Goal: Task Accomplishment & Management: Manage account settings

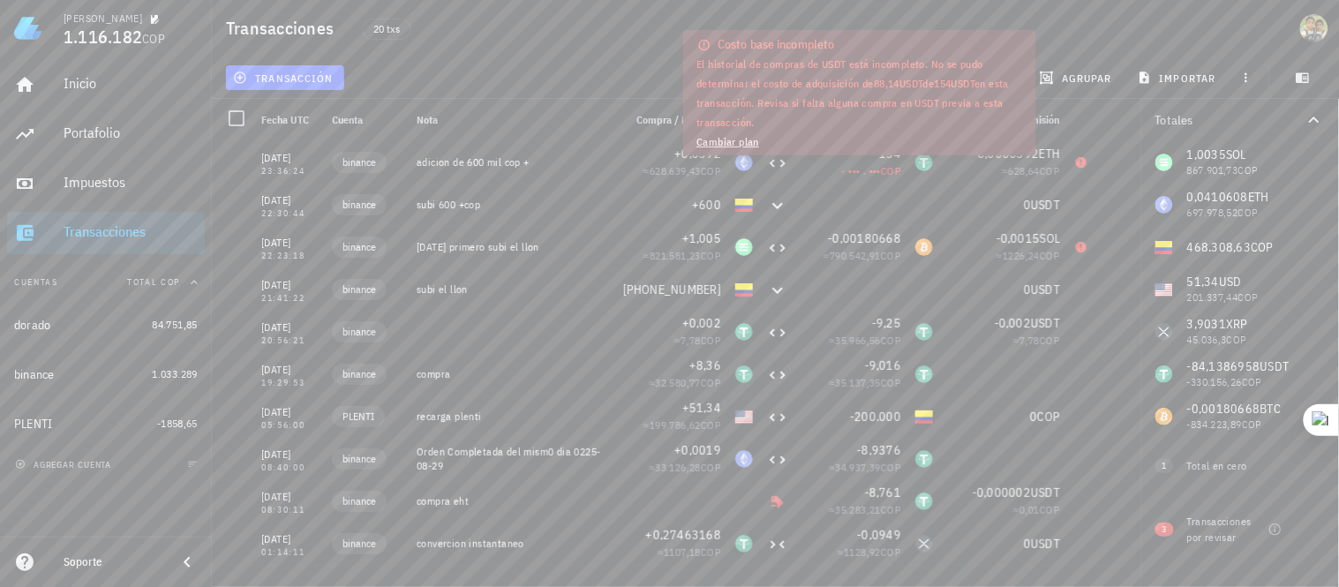
click at [588, 73] on div "transacción filtrar ganancias mostrar [GEOGRAPHIC_DATA] importar" at bounding box center [775, 77] width 1106 height 42
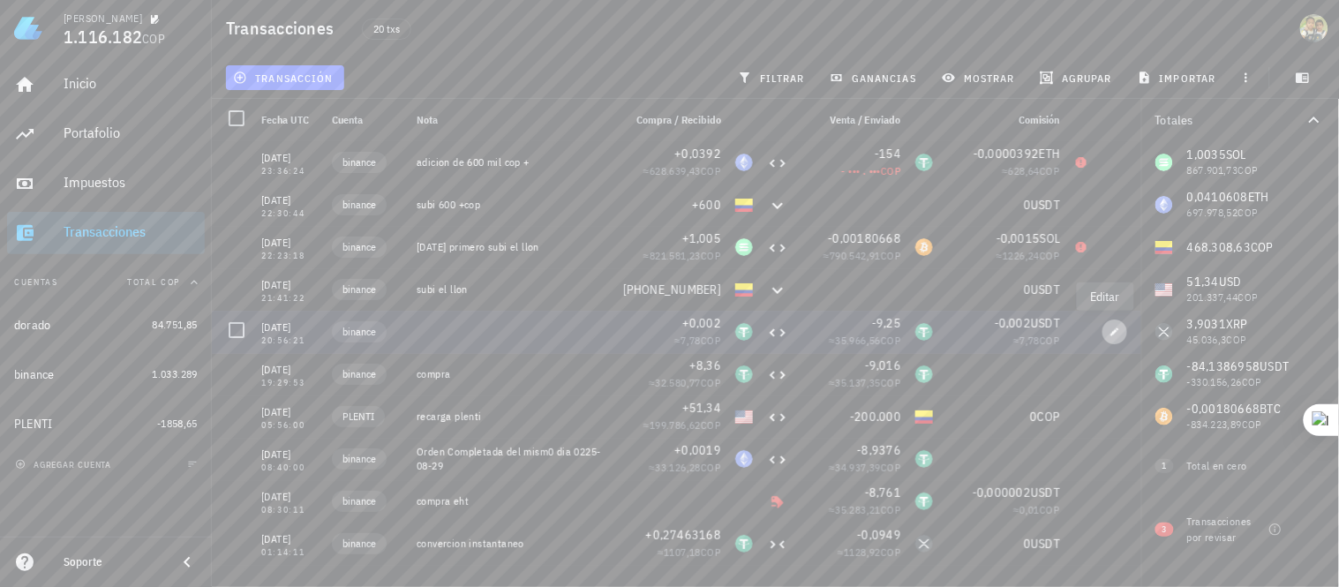
click at [1110, 332] on icon "button" at bounding box center [1115, 332] width 11 height 11
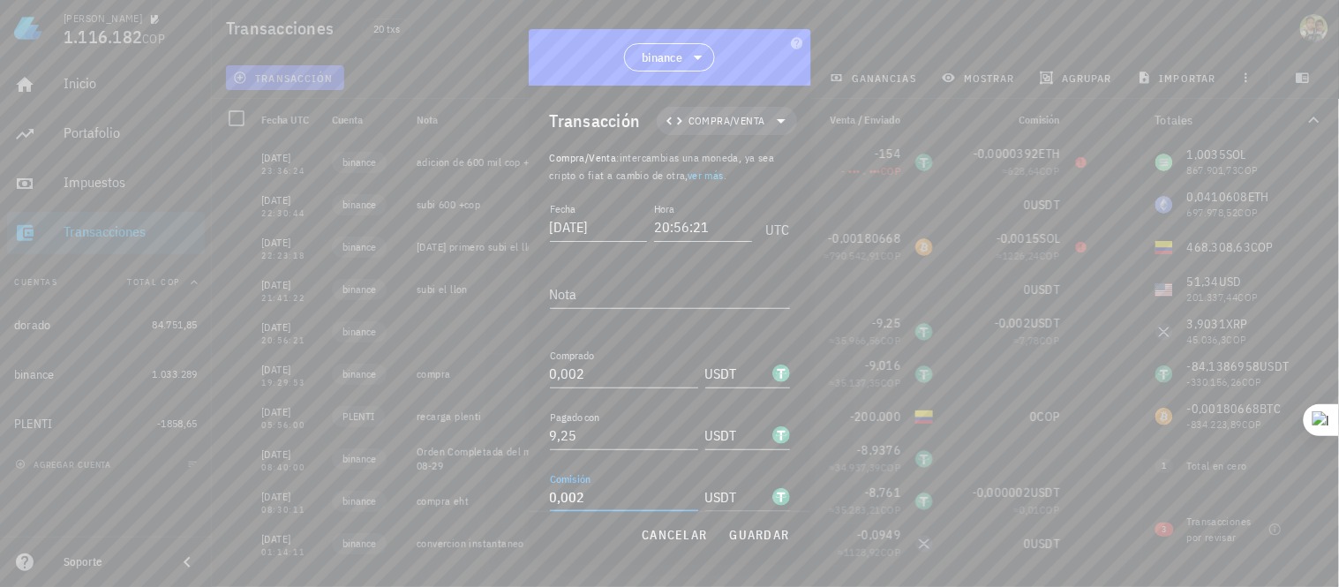
click at [611, 497] on input "0,002" at bounding box center [624, 497] width 148 height 28
type input "0"
click at [738, 540] on span "guardar" at bounding box center [759, 535] width 61 height 16
type input "0,002"
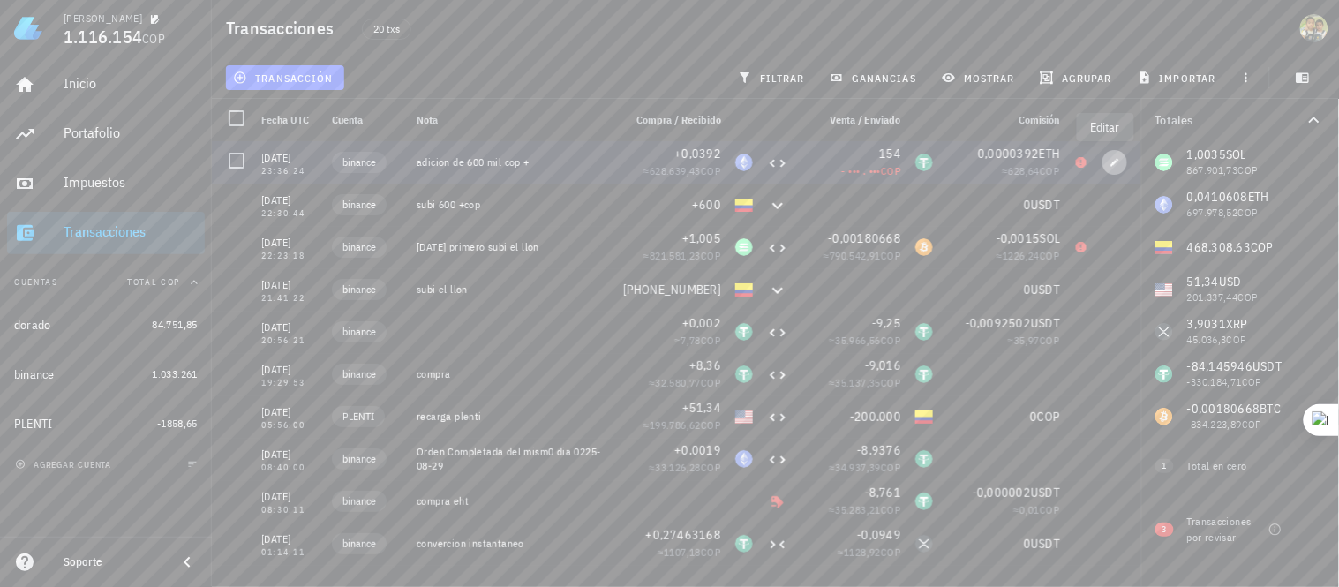
click at [1110, 162] on icon "button" at bounding box center [1115, 162] width 11 height 11
type input "[DATE]"
type input "23:36:24"
type textarea "adicion de 600 mil cop +"
type input "0,0392"
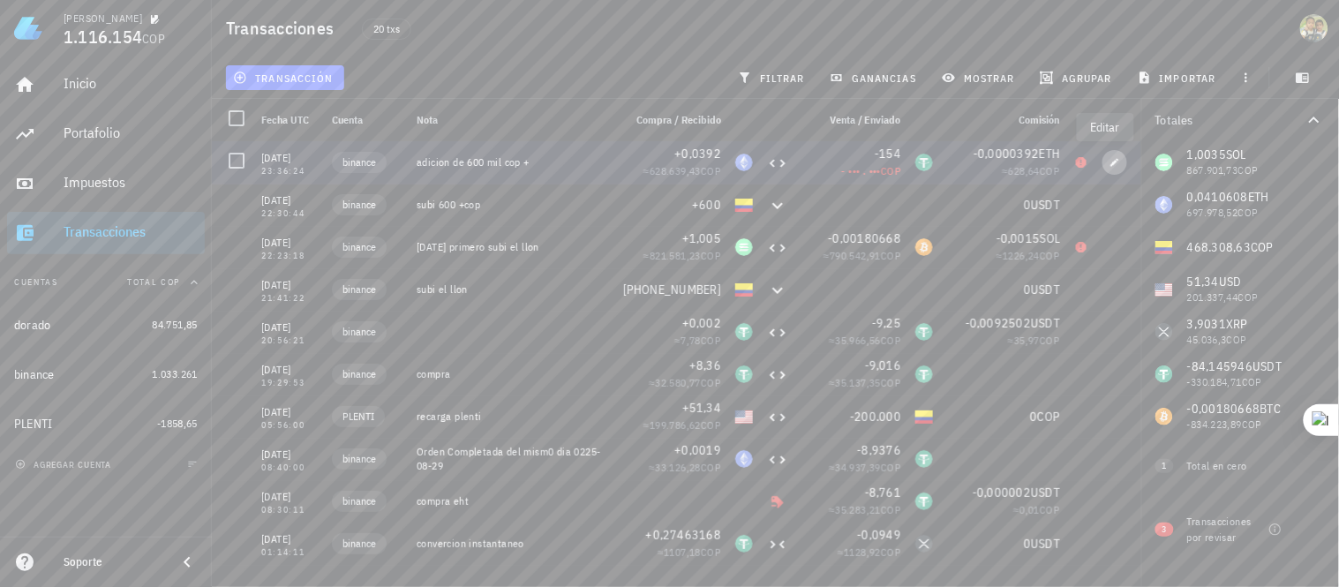
type input "ETH"
type input "154"
type input "0,0000392"
type input "ETH"
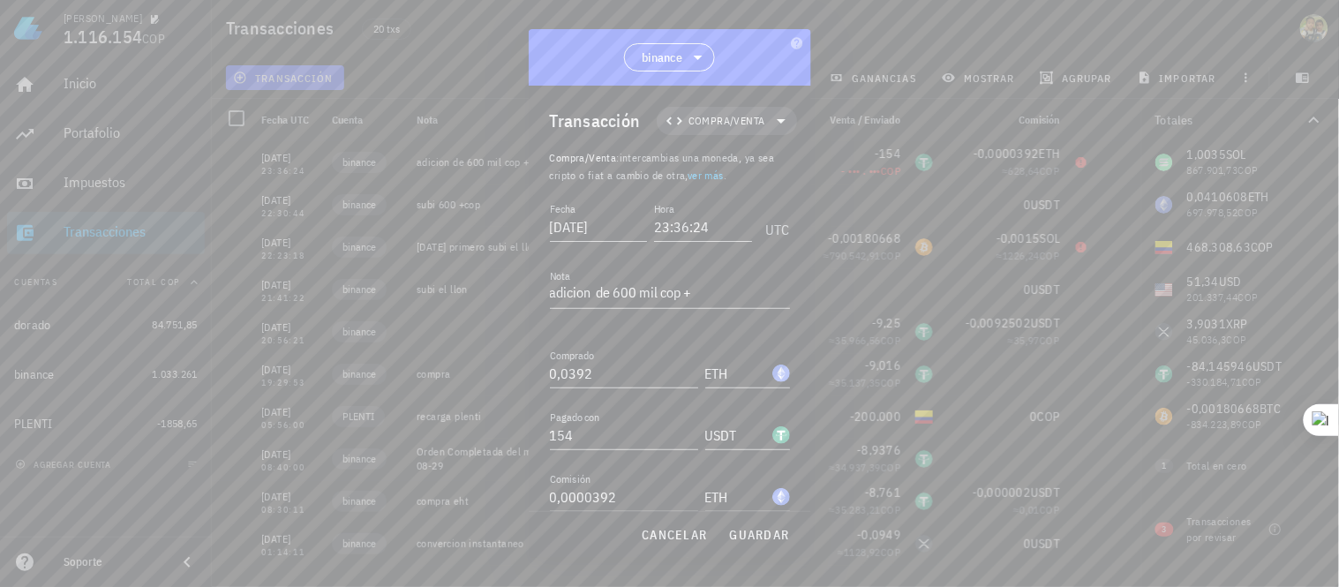
click at [972, 35] on div at bounding box center [669, 293] width 1339 height 587
click at [622, 494] on input "0,0000392" at bounding box center [624, 497] width 148 height 28
type input "0"
click at [751, 536] on span "guardar" at bounding box center [759, 535] width 61 height 16
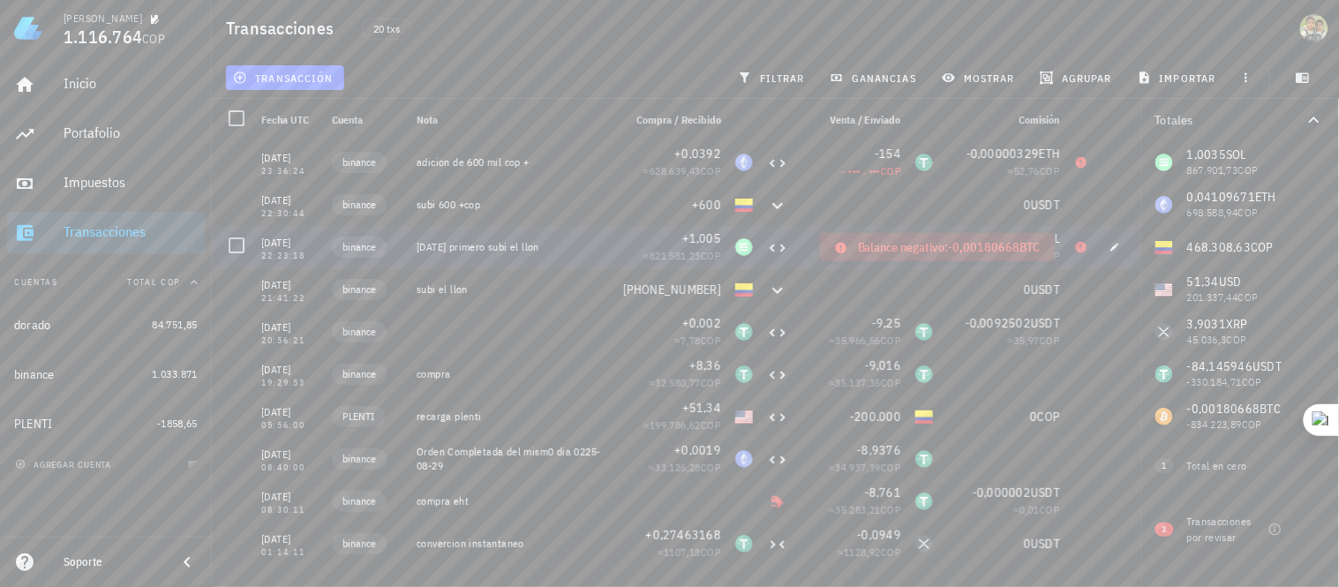
click at [1074, 241] on icon at bounding box center [1081, 247] width 14 height 14
click at [1076, 249] on icon at bounding box center [1081, 247] width 11 height 11
click at [1086, 577] on div "[PERSON_NAME] 1.116.764 COP Inicio [GEOGRAPHIC_DATA] Impuestos [GEOGRAPHIC_DATA…" at bounding box center [669, 293] width 1339 height 587
click at [1102, 163] on span "button" at bounding box center [1114, 162] width 25 height 11
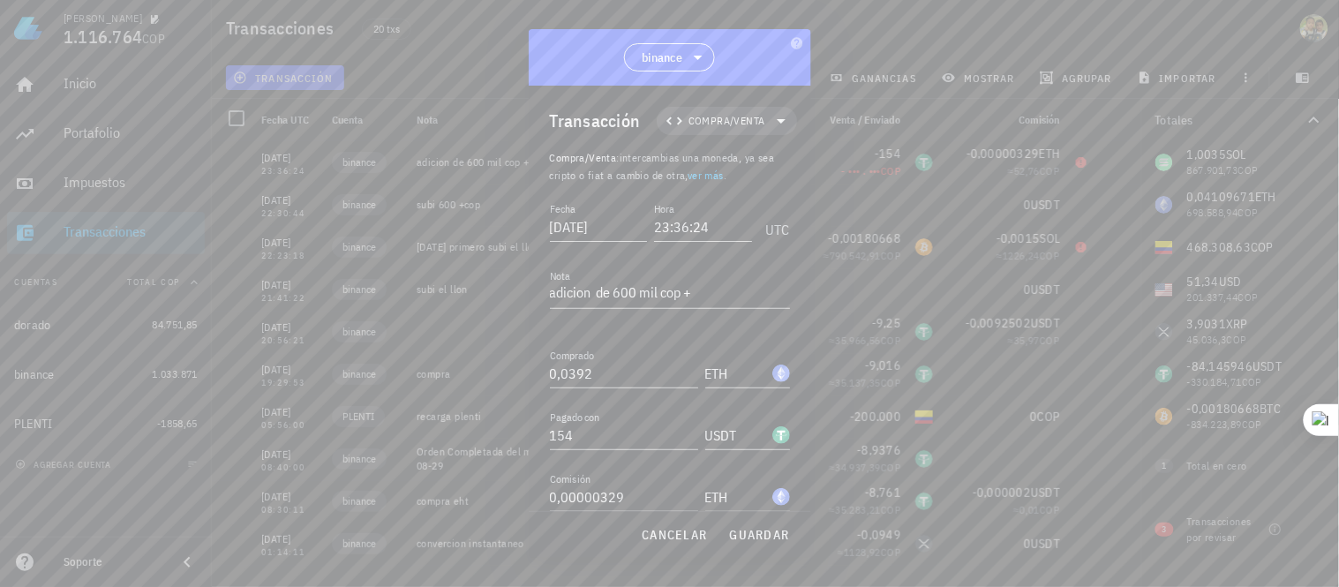
click at [572, 498] on input "0,00000329" at bounding box center [624, 497] width 148 height 28
click at [756, 527] on span "guardar" at bounding box center [759, 535] width 61 height 16
type input "0,00000329"
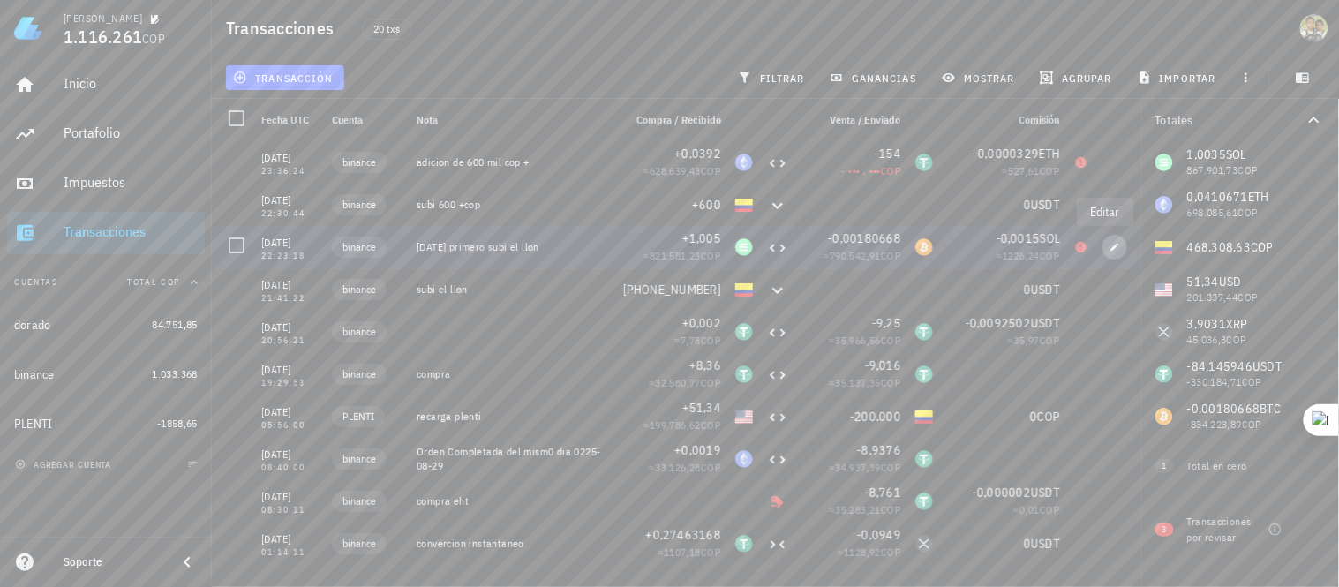
click at [1110, 251] on icon "button" at bounding box center [1115, 247] width 11 height 11
type input "22:23:18"
type textarea "[DATE] primero subi el llon"
type input "1,005"
type input "SOL"
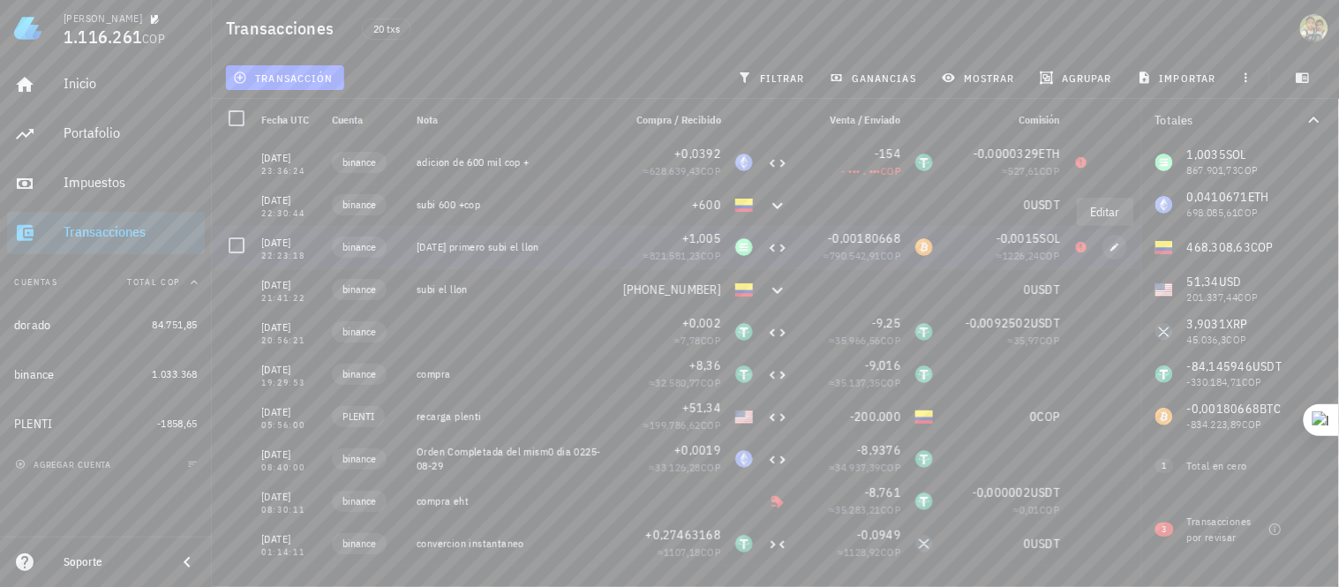
type input "0,00180668"
type input "BTC"
type input "0,0015"
type input "SOL"
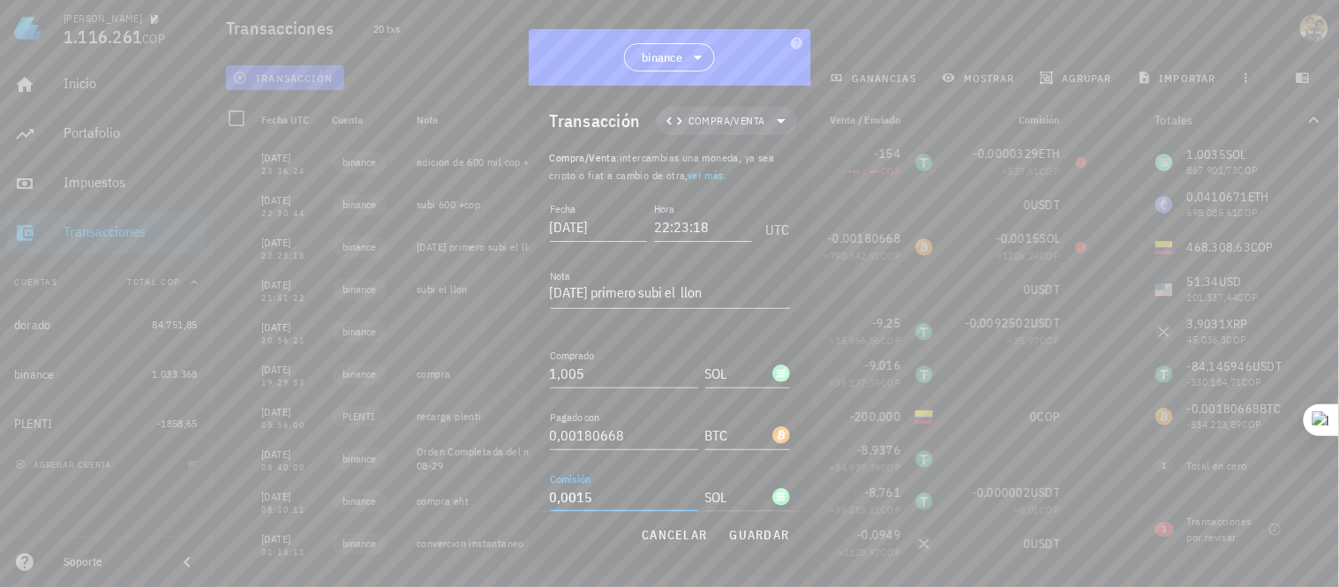
click at [583, 497] on input "0,0015" at bounding box center [624, 497] width 148 height 28
click at [614, 506] on input "0,001005" at bounding box center [624, 497] width 148 height 28
click at [771, 538] on span "guardar" at bounding box center [759, 535] width 61 height 16
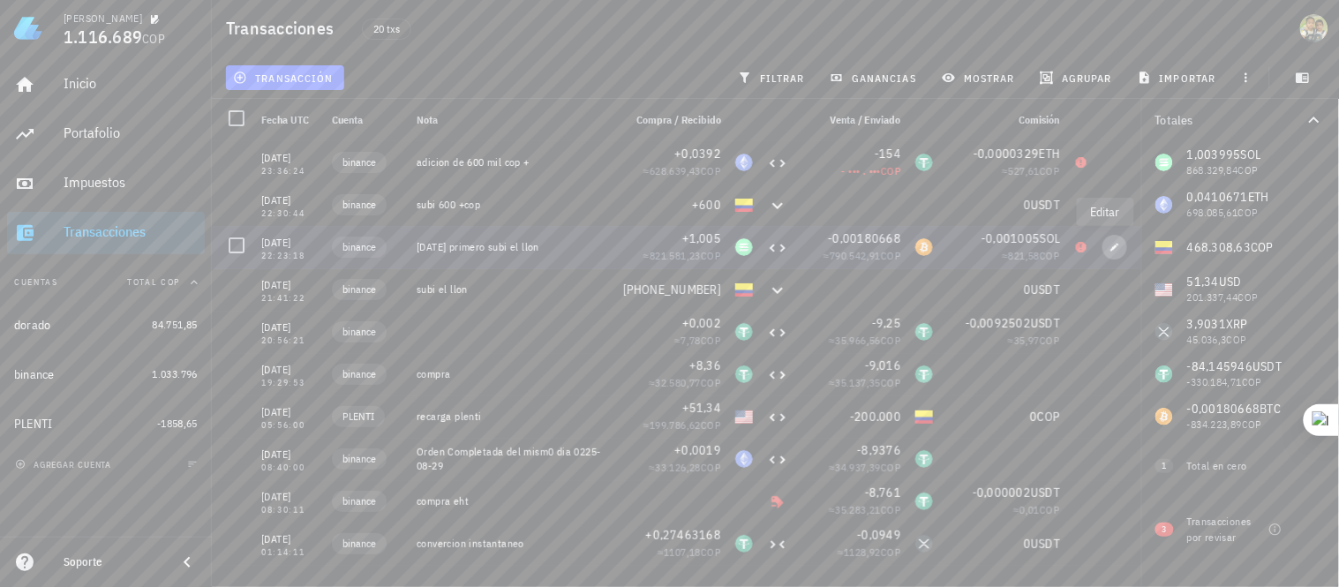
click at [1110, 245] on icon "button" at bounding box center [1115, 247] width 11 height 11
type input "0,001005"
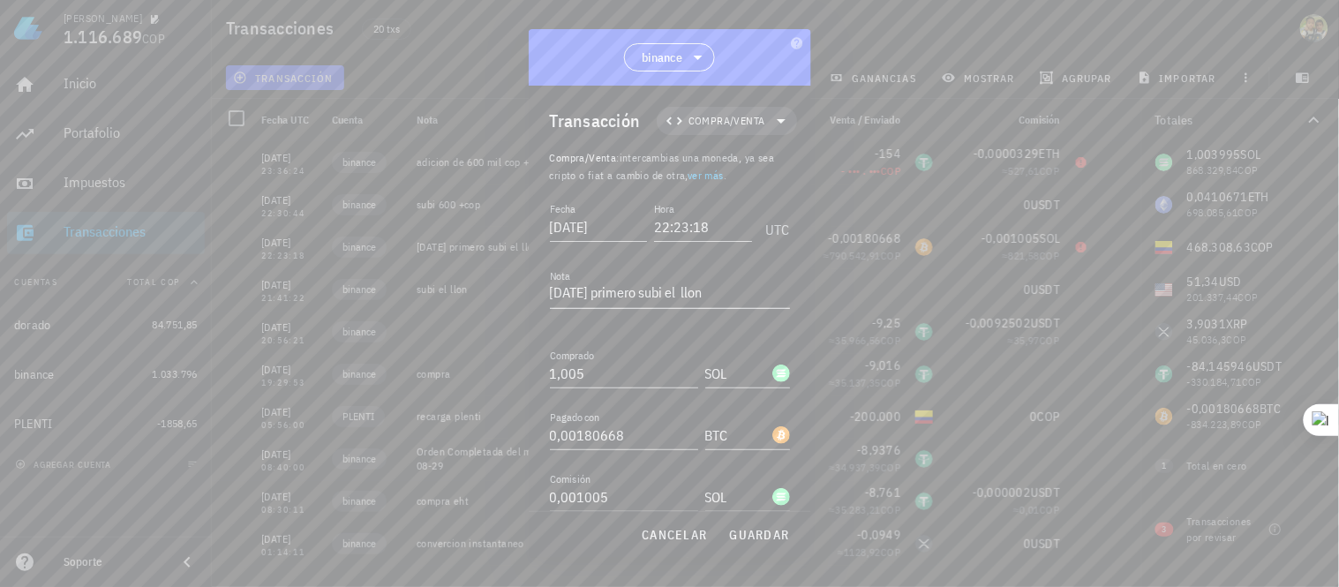
click at [615, 295] on textarea "[DATE] primero subi el llon" at bounding box center [670, 294] width 240 height 28
click at [620, 293] on textarea "[DATE] primero subi el llon" at bounding box center [670, 294] width 240 height 28
click at [756, 536] on span "guardar" at bounding box center [759, 535] width 61 height 16
type textarea "[DATE] primero subi el llon"
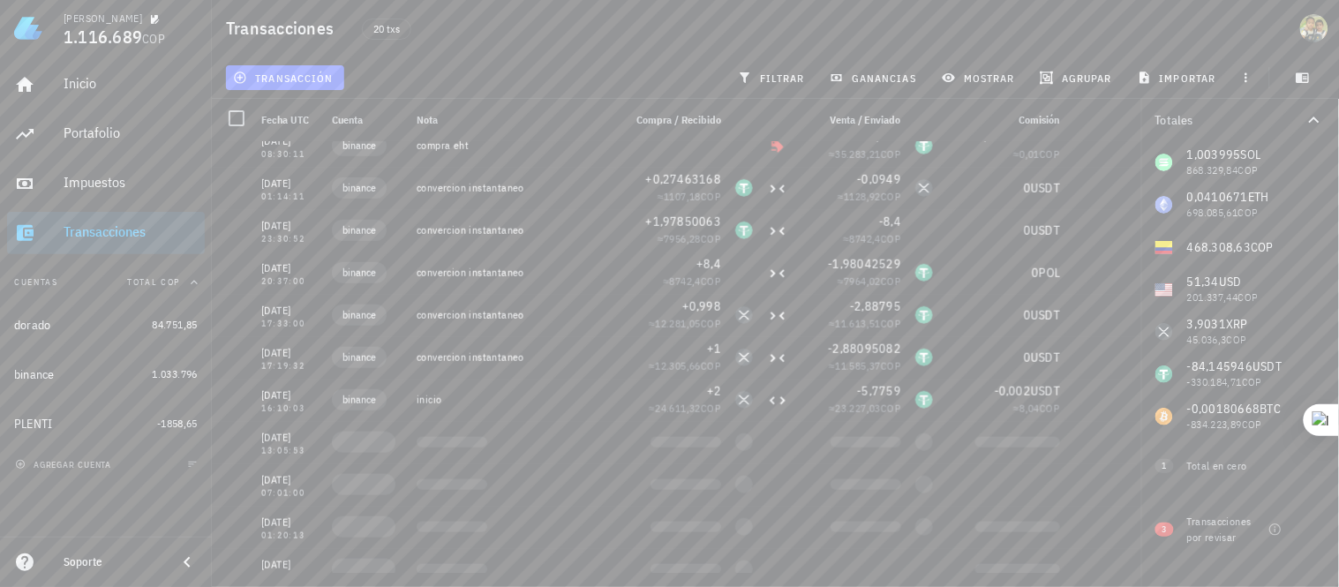
scroll to position [415, 0]
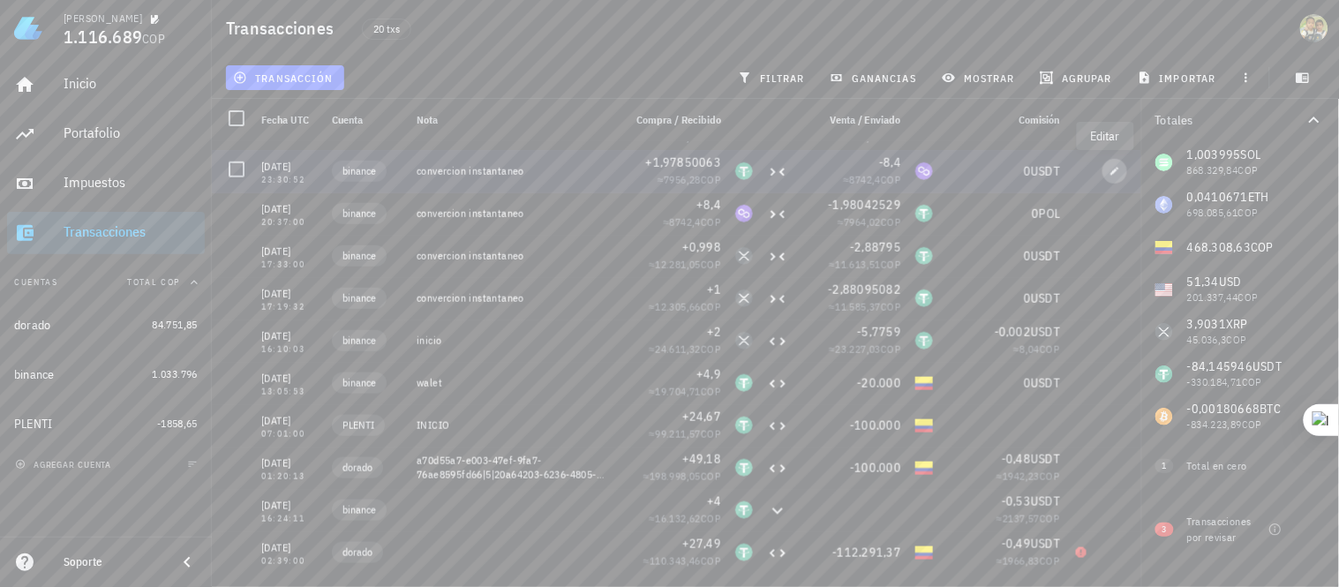
click at [1102, 174] on span "button" at bounding box center [1114, 171] width 25 height 11
type input "[DATE]"
type input "23:30:52"
type textarea "convercion instantaneo"
type input "1,97850063"
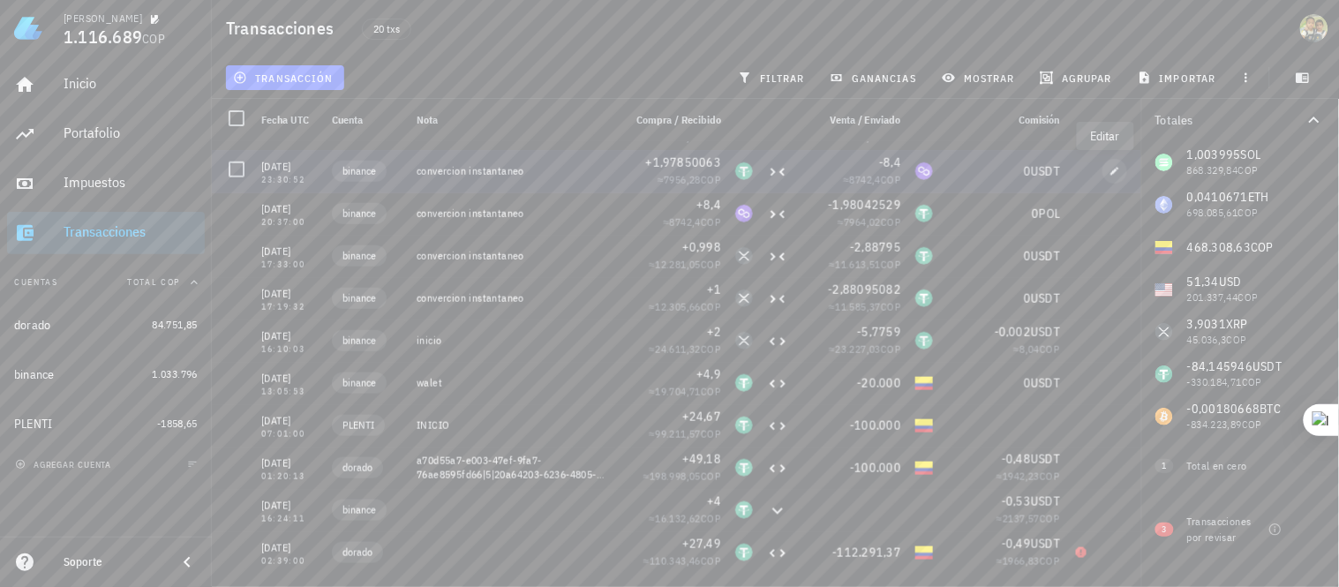
type input "USDT"
type input "8,4"
type input "POL"
type input "0"
type input "USDT"
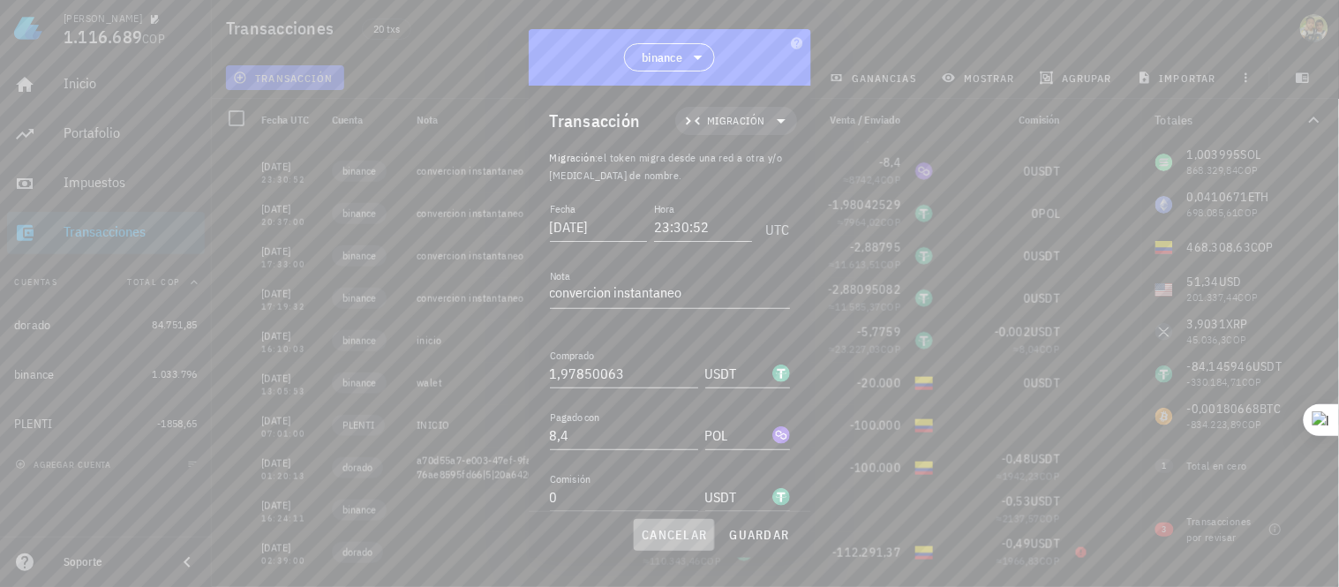
click at [672, 531] on span "cancelar" at bounding box center [674, 535] width 66 height 16
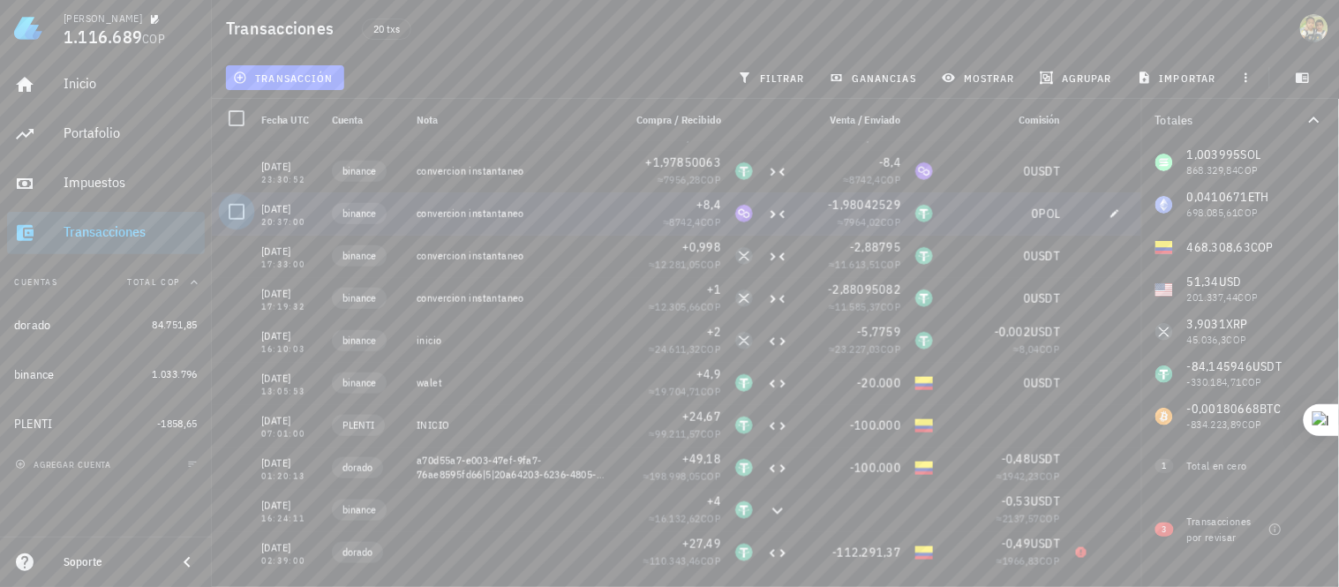
click at [233, 213] on div at bounding box center [237, 212] width 30 height 30
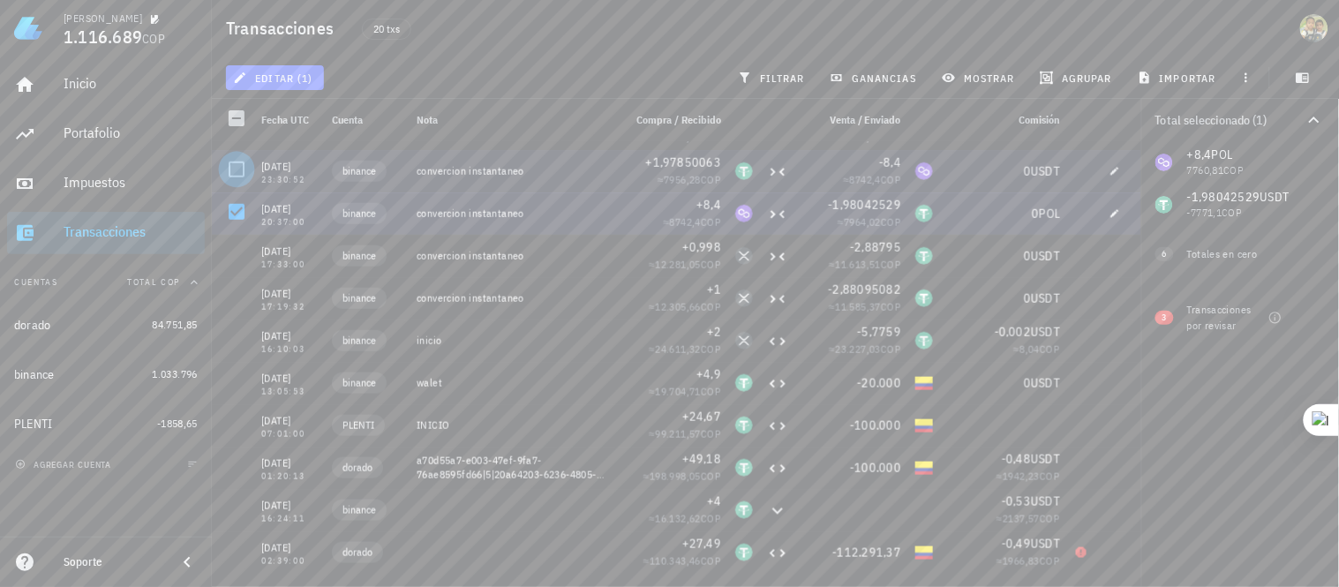
click at [239, 163] on div at bounding box center [237, 169] width 30 height 30
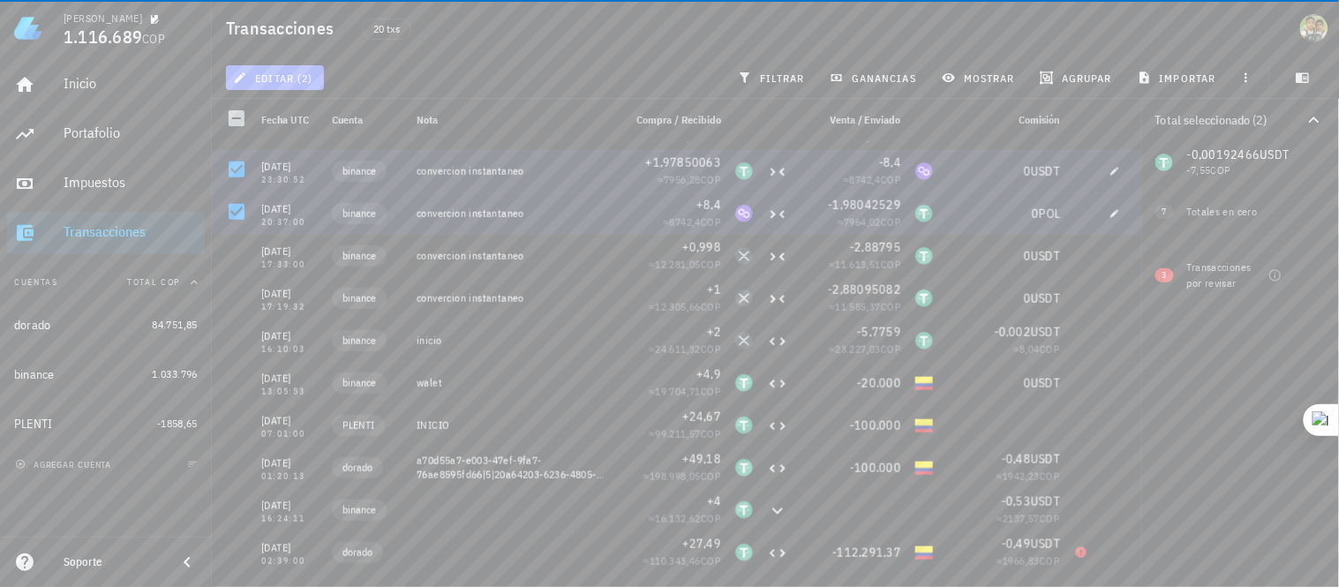
click at [260, 75] on span "editar (2)" at bounding box center [275, 78] width 76 height 14
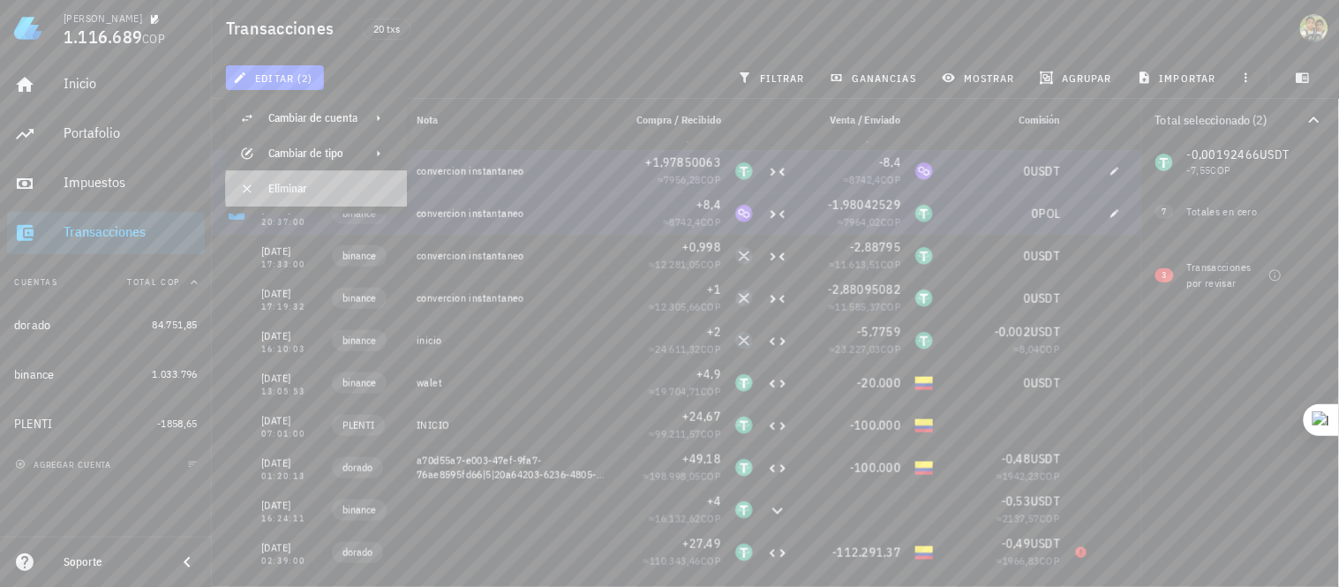
click at [284, 189] on div "Eliminar" at bounding box center [330, 189] width 124 height 14
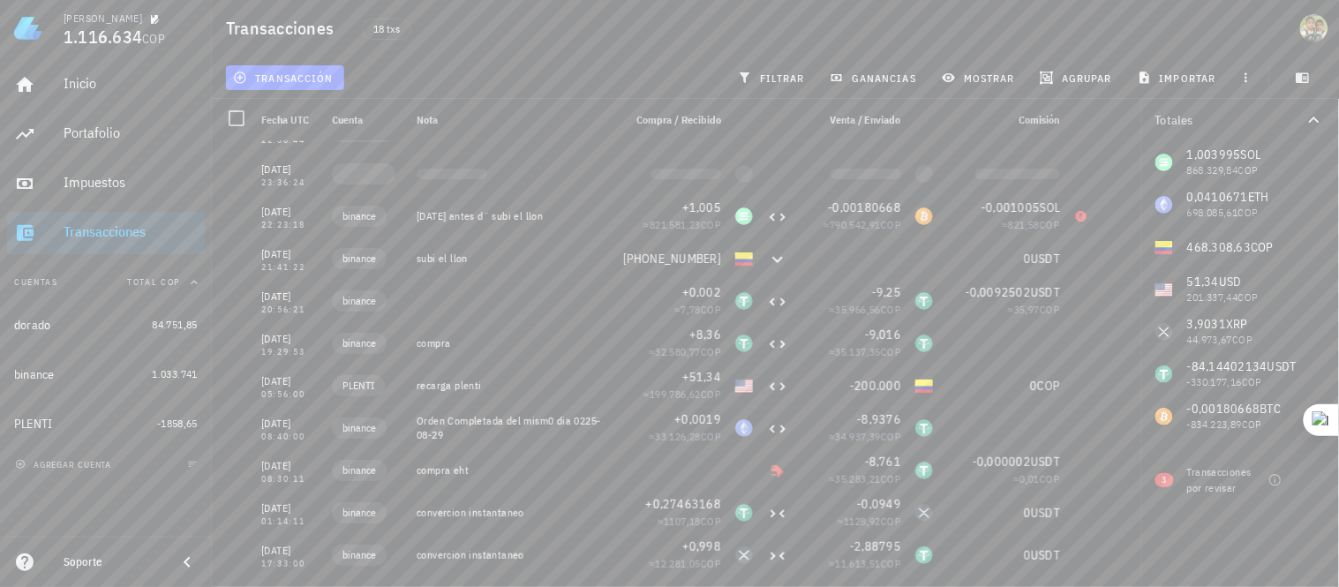
scroll to position [0, 0]
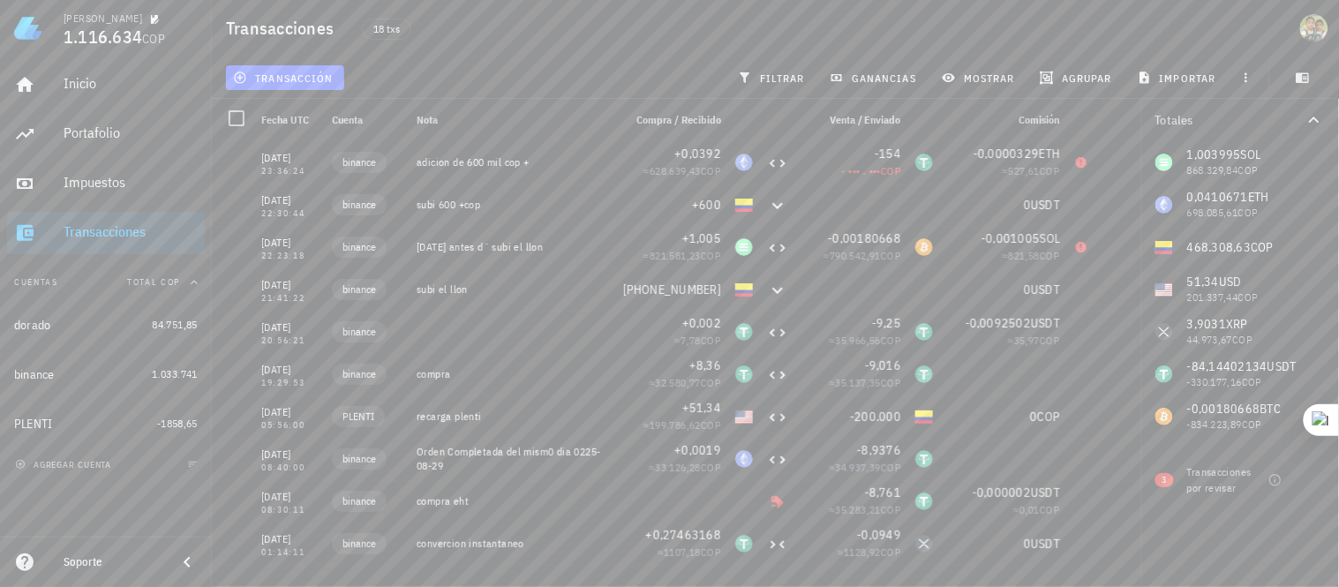
click at [1148, 115] on button "Totales" at bounding box center [1240, 120] width 198 height 42
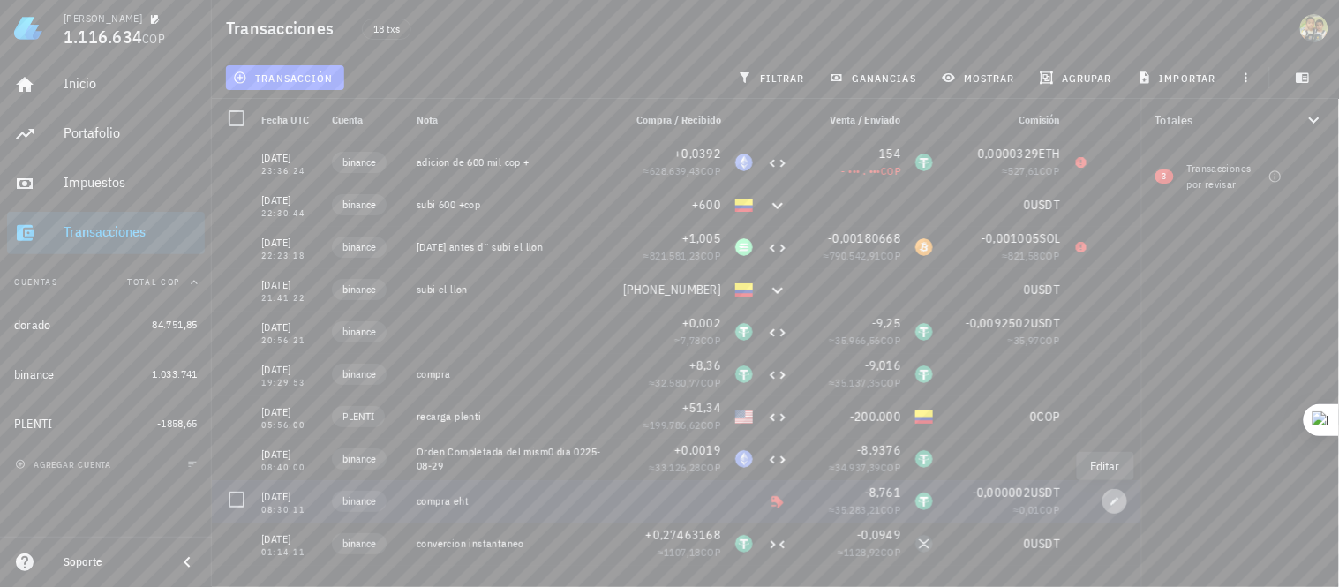
click at [1110, 505] on icon "button" at bounding box center [1115, 501] width 11 height 11
type input "[DATE]"
type input "08:30:11"
type textarea "compra eht"
type input "8,761"
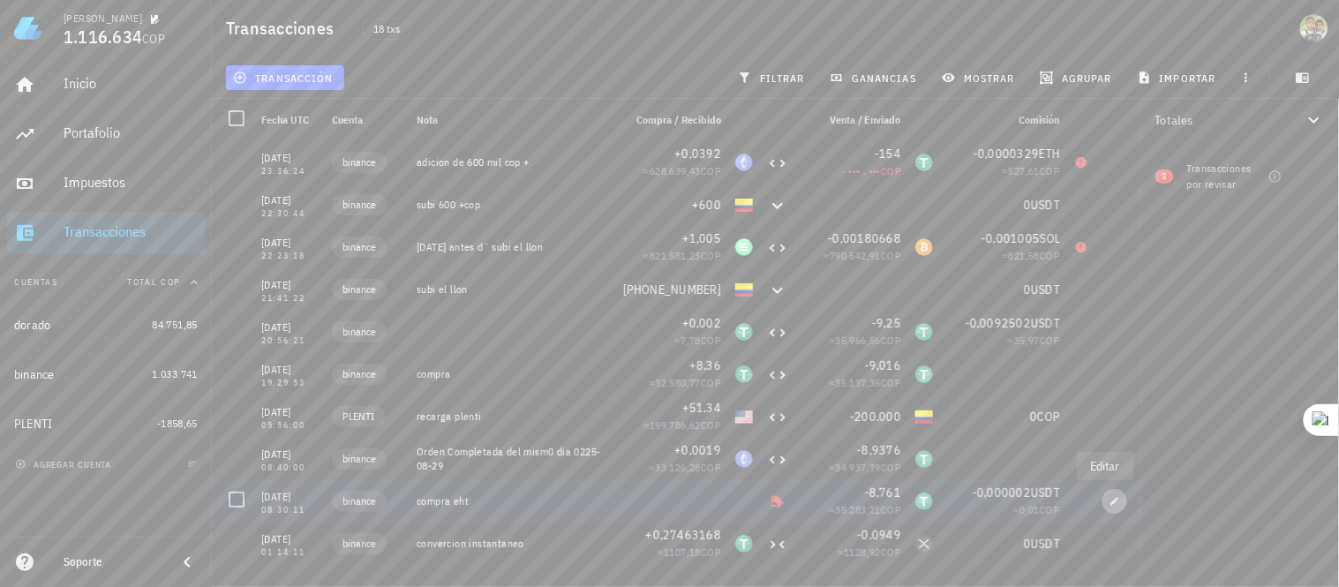
type input "USDT"
type input "0,000002"
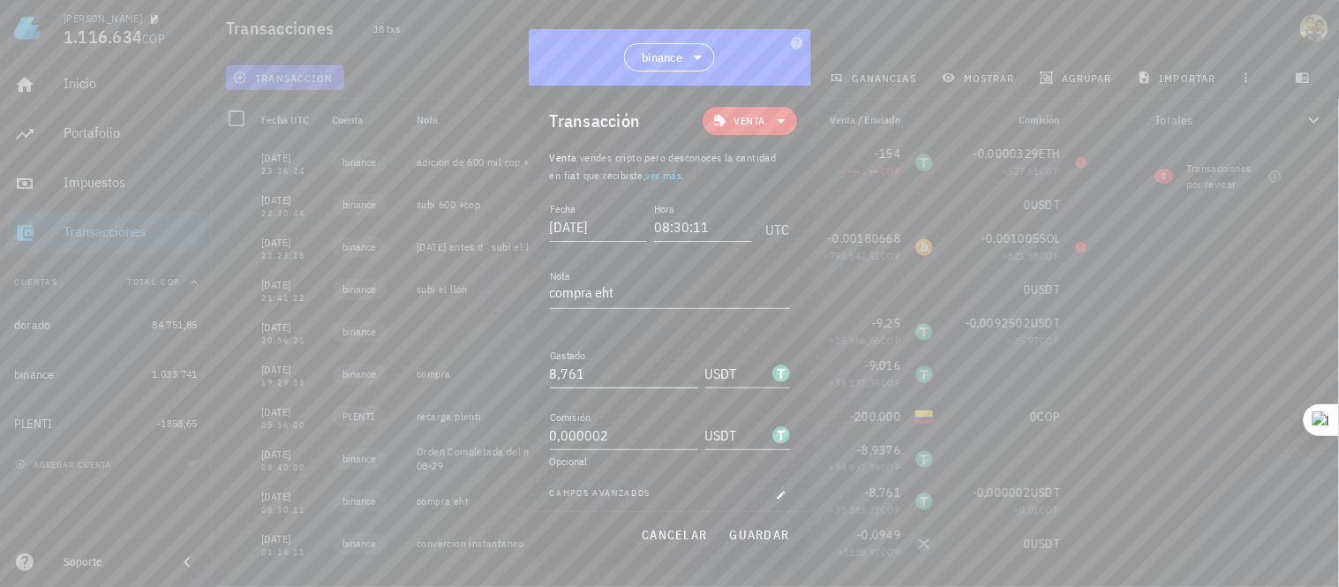
click at [610, 369] on input "8,761" at bounding box center [624, 373] width 148 height 28
click at [771, 117] on icon at bounding box center [781, 120] width 21 height 21
click at [765, 156] on div "Compra/Venta" at bounding box center [772, 163] width 69 height 14
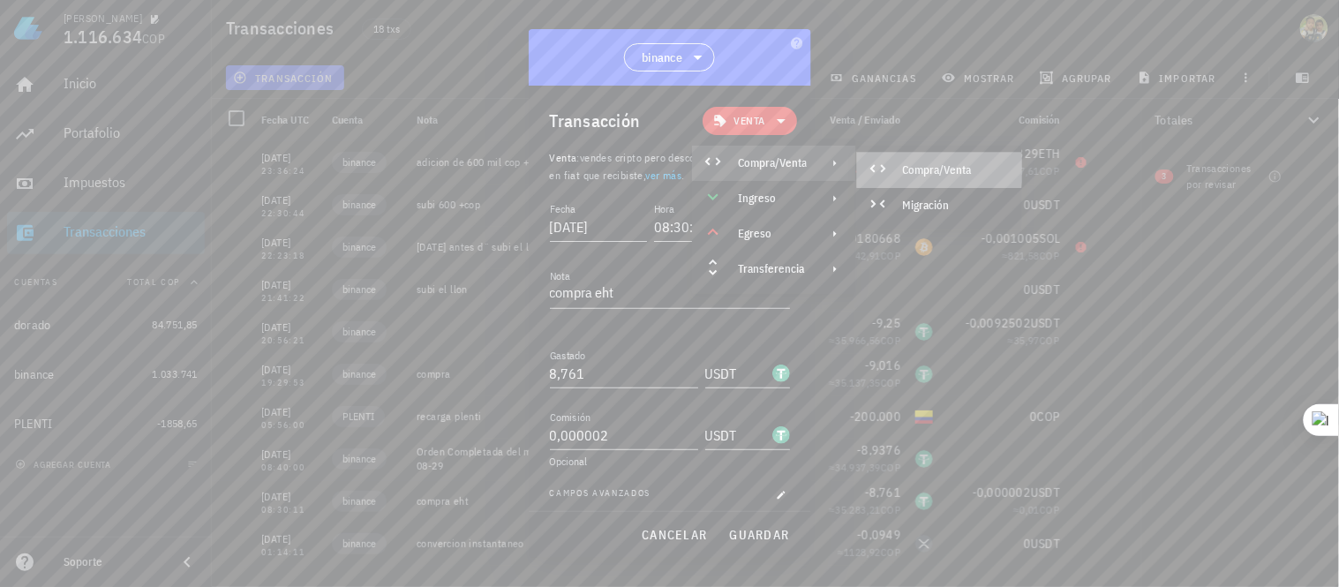
click at [938, 175] on div "Compra/Venta" at bounding box center [955, 170] width 105 height 14
click at [792, 164] on div "Compra/Venta" at bounding box center [772, 163] width 69 height 14
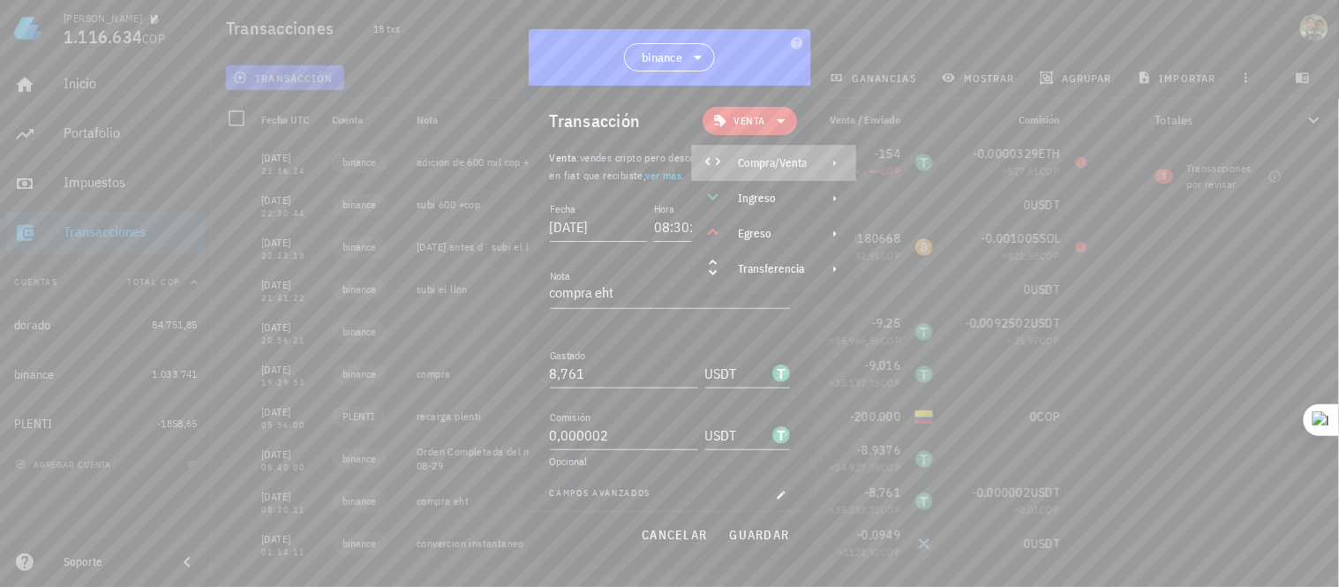
click at [792, 163] on div "Compra/Venta" at bounding box center [772, 163] width 69 height 14
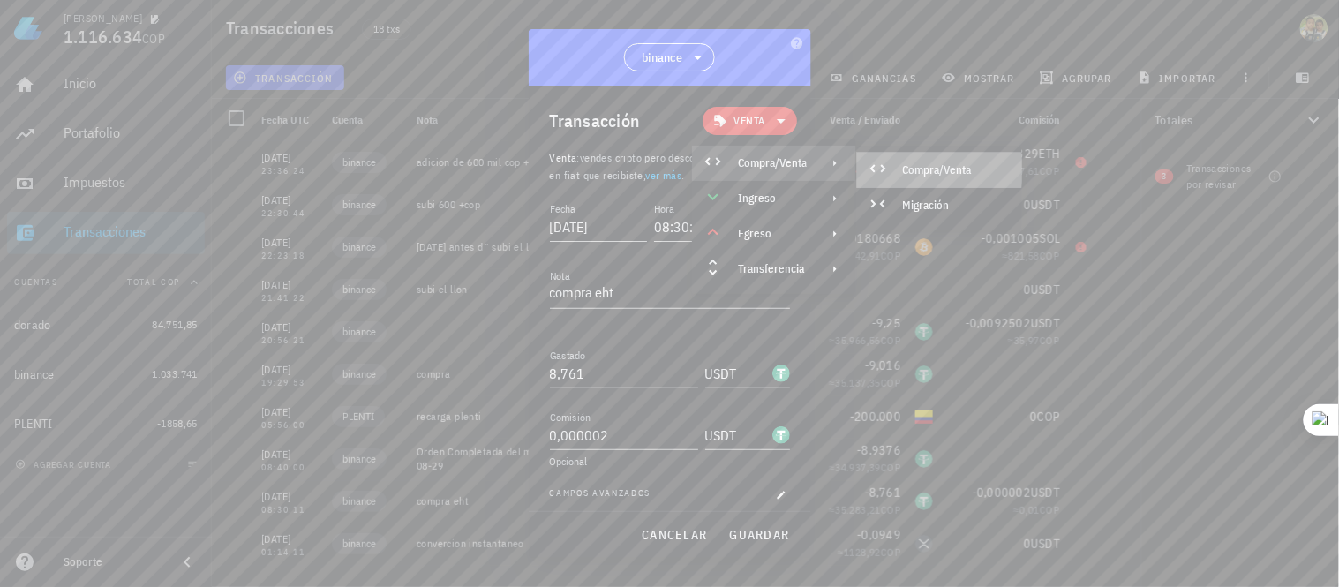
click at [924, 165] on div "Compra/Venta" at bounding box center [955, 170] width 105 height 14
click at [805, 169] on div "Compra/Venta" at bounding box center [772, 163] width 69 height 14
click at [914, 168] on div "Compra/Venta" at bounding box center [955, 170] width 105 height 14
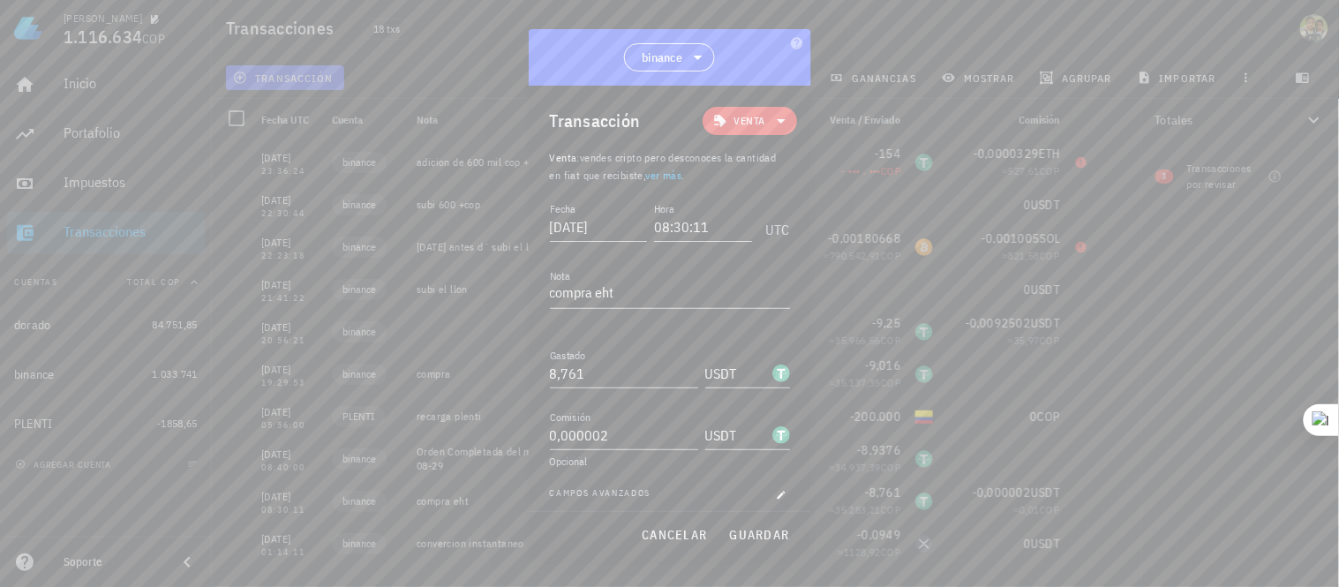
click at [745, 116] on span "Venta" at bounding box center [749, 121] width 31 height 18
click at [750, 192] on div "Ingreso" at bounding box center [772, 199] width 69 height 14
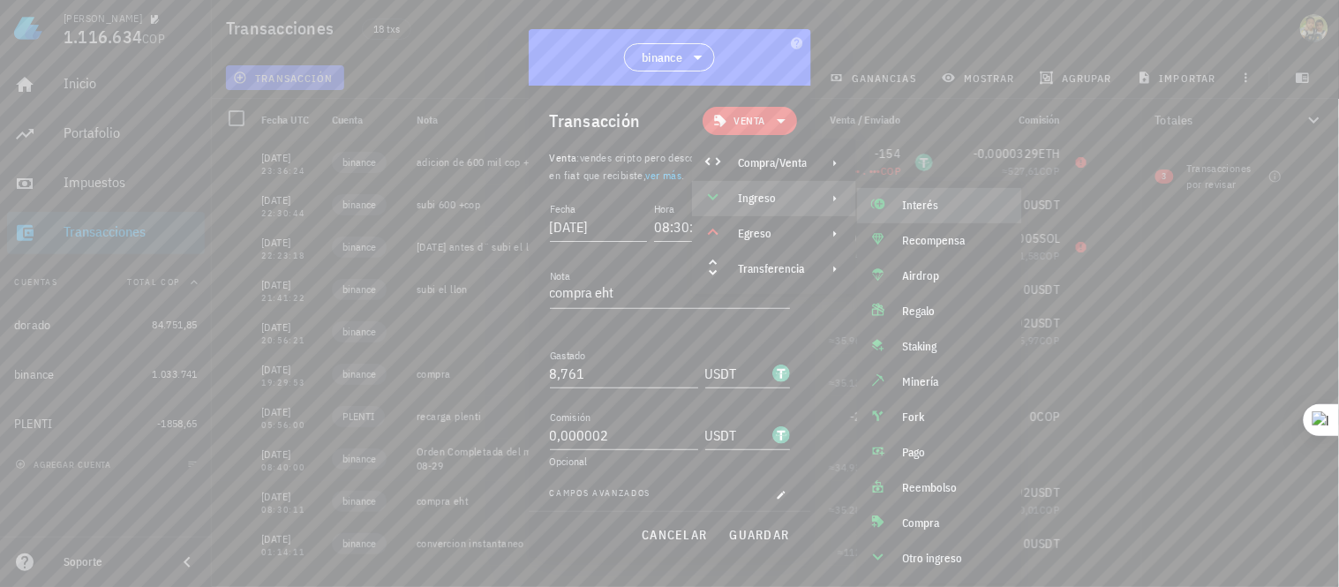
click at [906, 207] on div "Interés" at bounding box center [955, 206] width 105 height 14
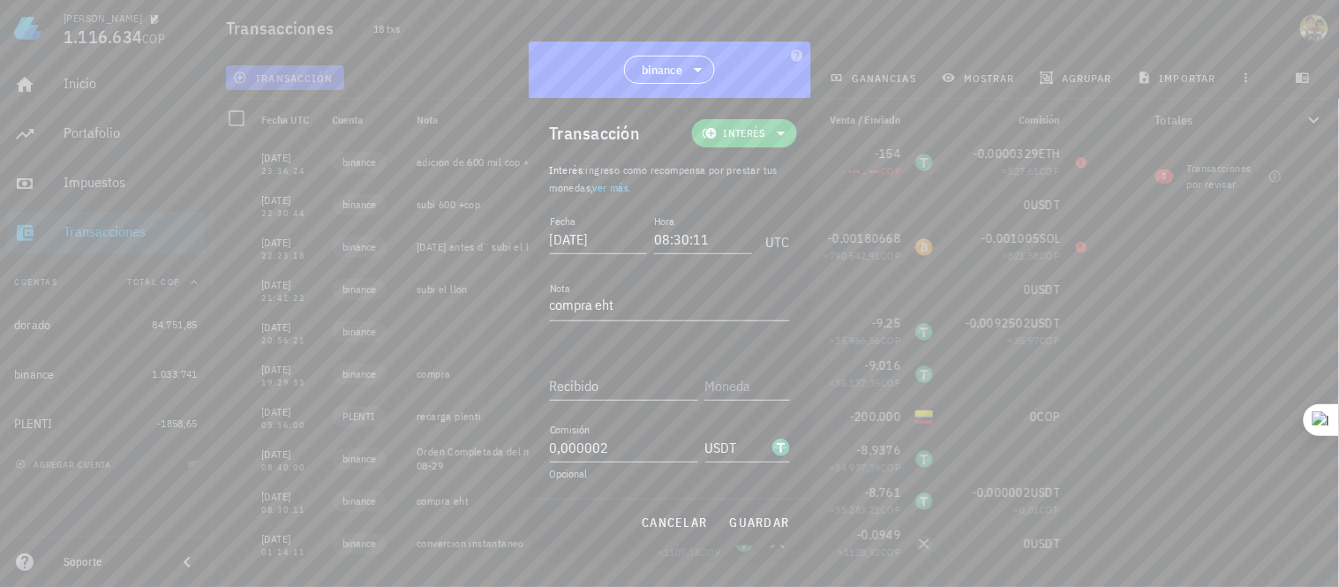
click at [779, 128] on icon at bounding box center [781, 133] width 21 height 21
click at [786, 165] on div "Compra/Venta" at bounding box center [773, 175] width 164 height 35
click at [941, 172] on div "Compra/Venta" at bounding box center [938, 182] width 165 height 35
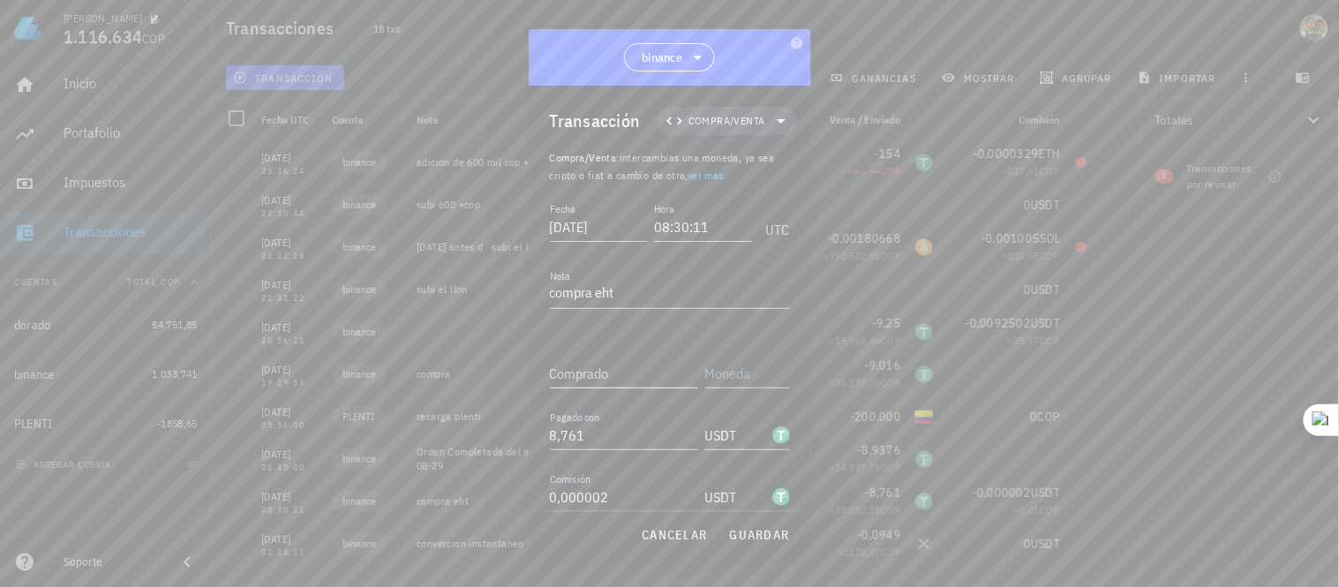
click at [627, 371] on input "Comprado" at bounding box center [624, 373] width 148 height 28
type input "0,002"
click at [721, 384] on input "text" at bounding box center [745, 373] width 81 height 28
click at [761, 173] on div "Ethereum" at bounding box center [760, 170] width 44 height 11
type input "ETH"
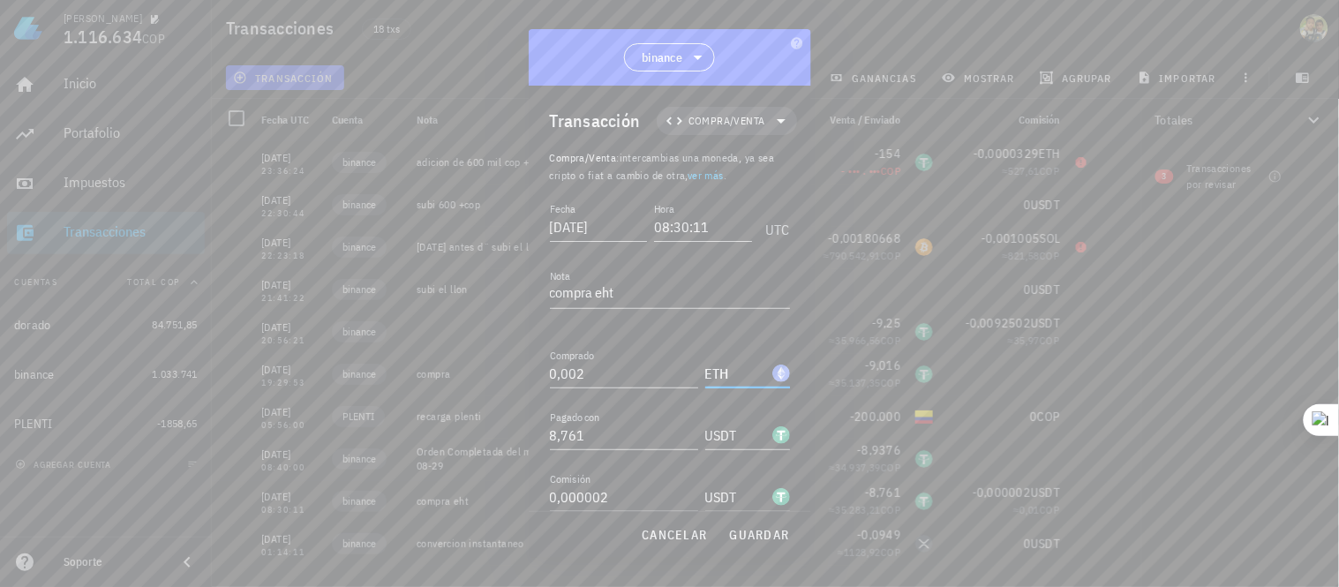
click at [631, 500] on input "0,000002" at bounding box center [624, 497] width 148 height 28
type input "0"
type input "0,000002"
click at [755, 534] on span "guardar" at bounding box center [759, 535] width 61 height 16
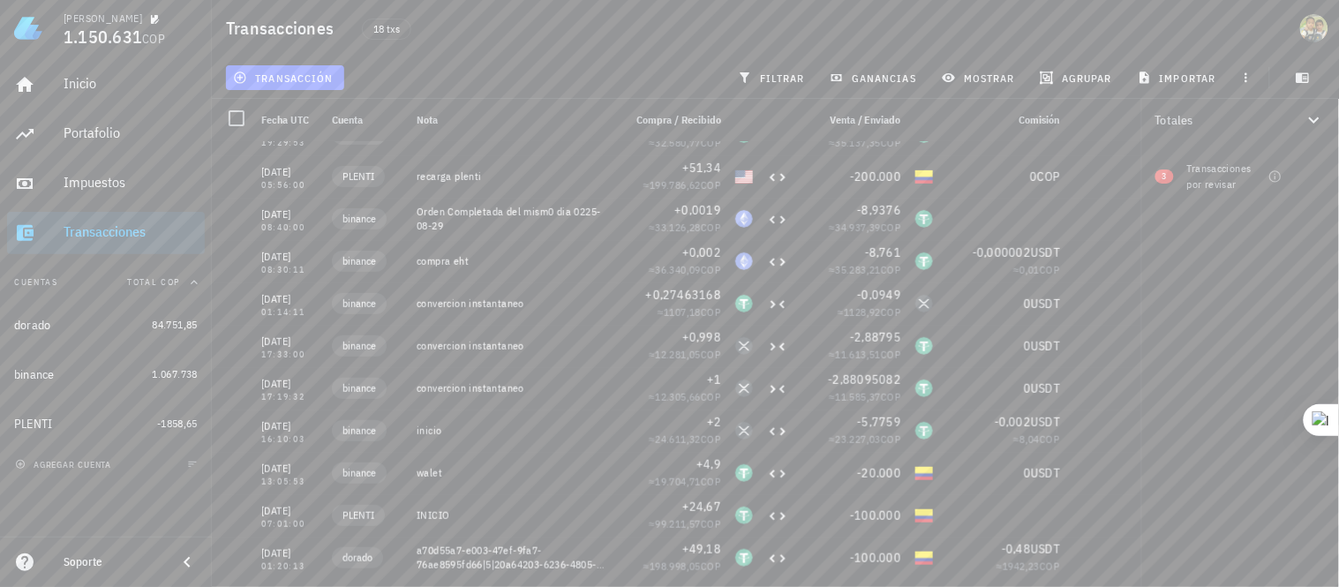
scroll to position [245, 0]
click at [493, 342] on div "convercion instantaneo" at bounding box center [513, 342] width 192 height 14
click at [1110, 344] on icon "button" at bounding box center [1115, 341] width 11 height 11
type input "[DATE]"
type input "17:33:00"
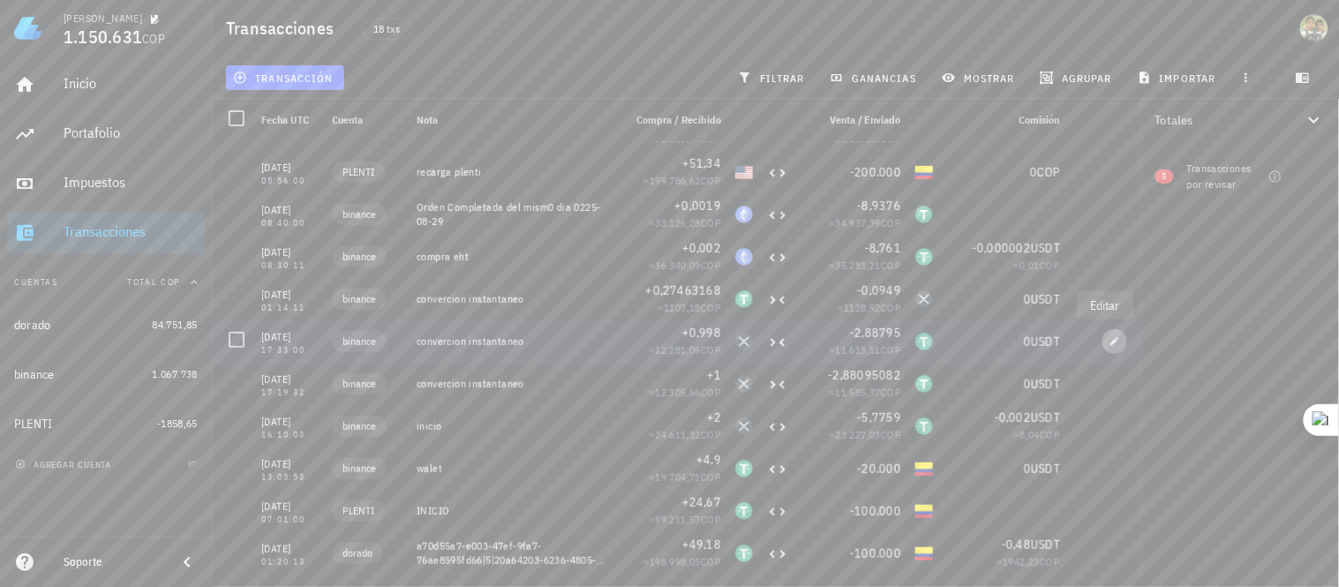
type textarea "convercion instantaneo"
type input "0,998"
type input "XRP"
type input "2,88795"
type input "0"
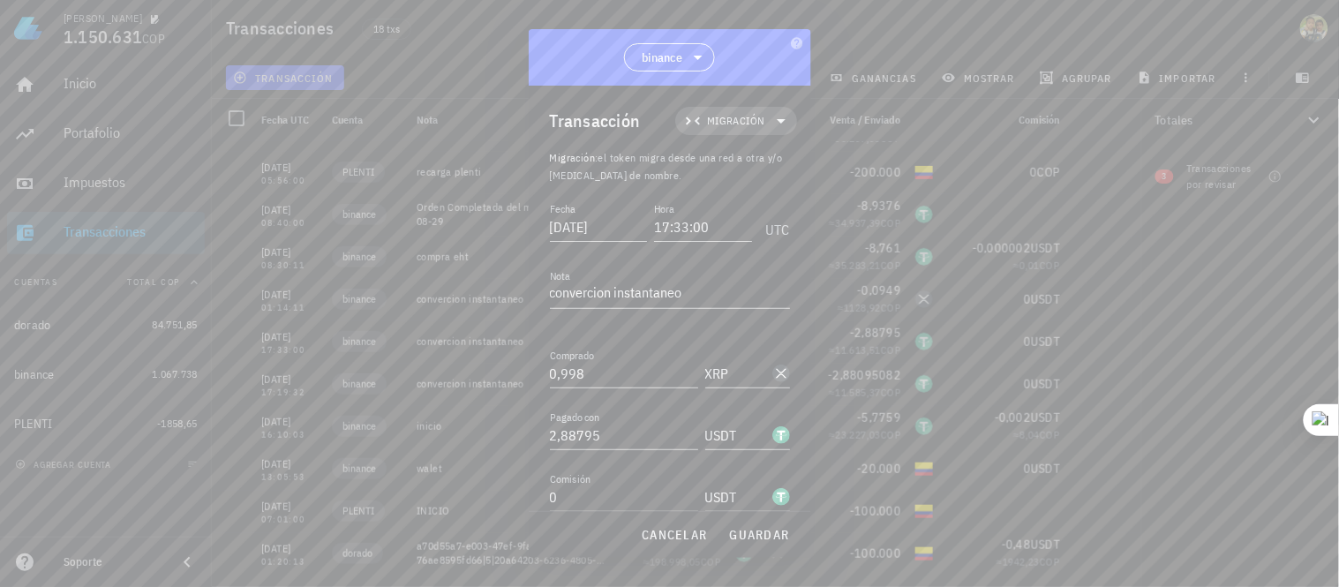
click at [771, 121] on icon at bounding box center [781, 120] width 21 height 21
click at [757, 154] on div "Compra/Venta" at bounding box center [749, 163] width 164 height 35
click at [880, 168] on div "Compra/Venta" at bounding box center [930, 170] width 105 height 14
click at [750, 527] on span "guardar" at bounding box center [759, 535] width 61 height 16
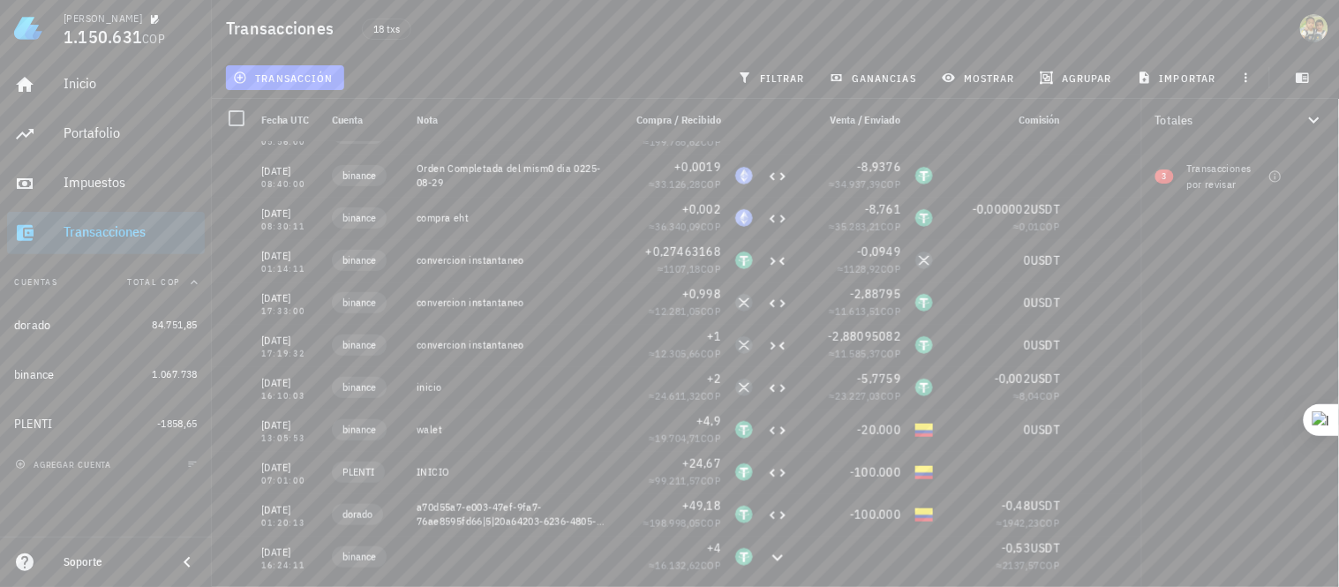
scroll to position [330, 0]
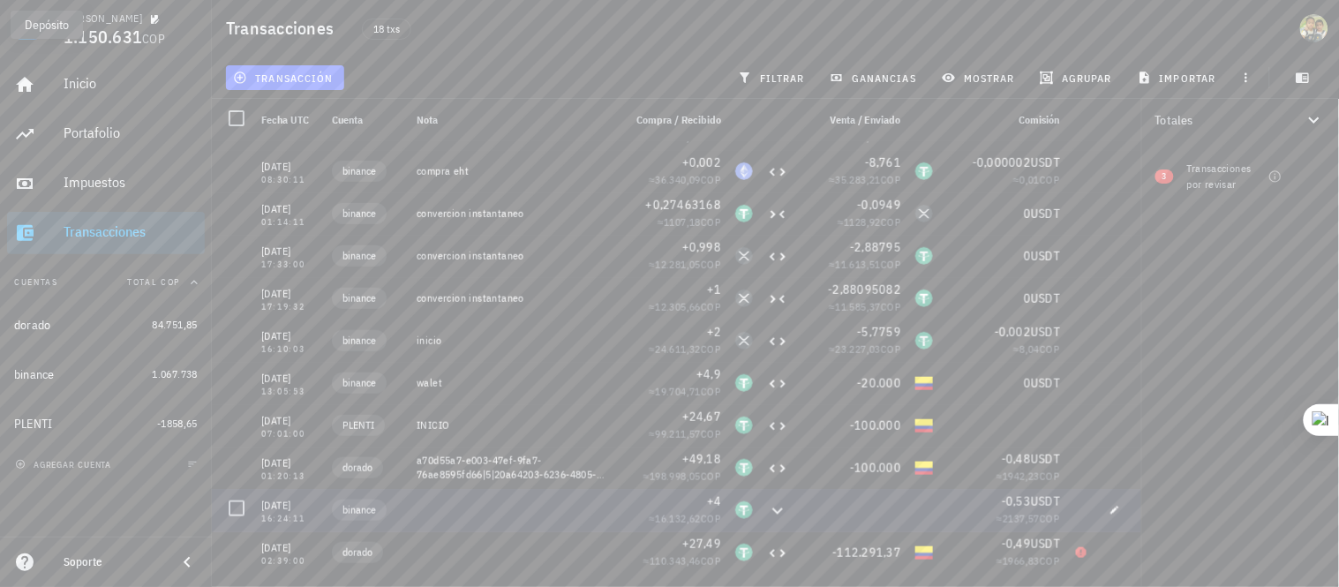
click at [767, 508] on icon at bounding box center [777, 510] width 21 height 21
click at [772, 514] on icon at bounding box center [777, 511] width 11 height 6
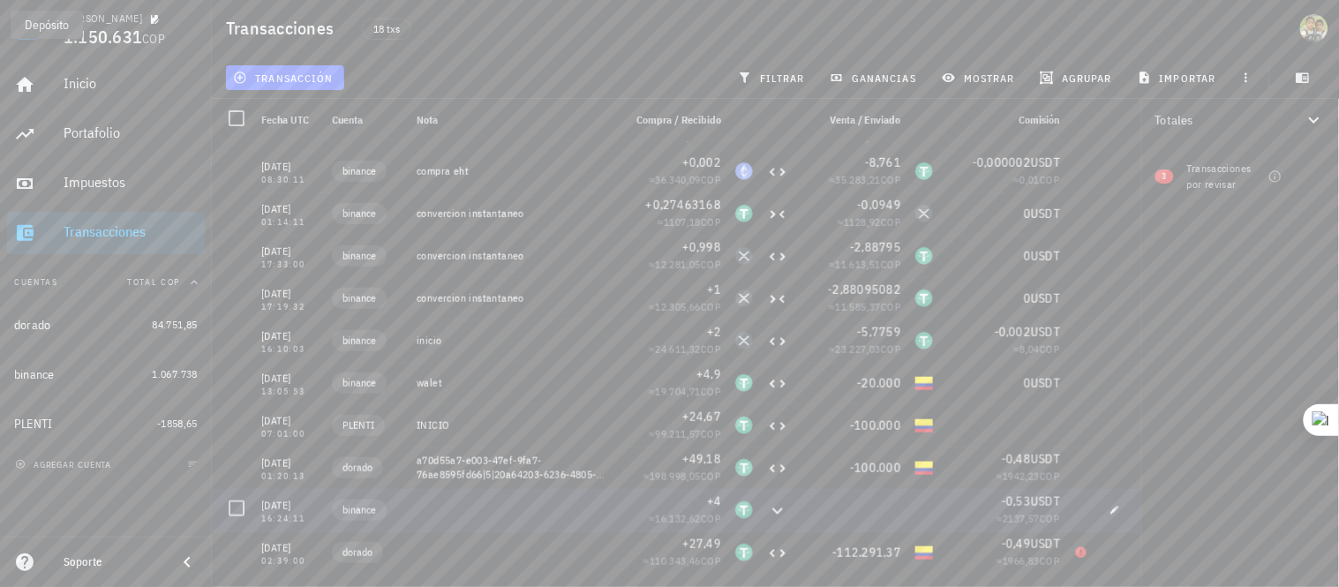
click at [772, 514] on icon at bounding box center [777, 511] width 11 height 6
click at [769, 468] on icon at bounding box center [777, 468] width 21 height 21
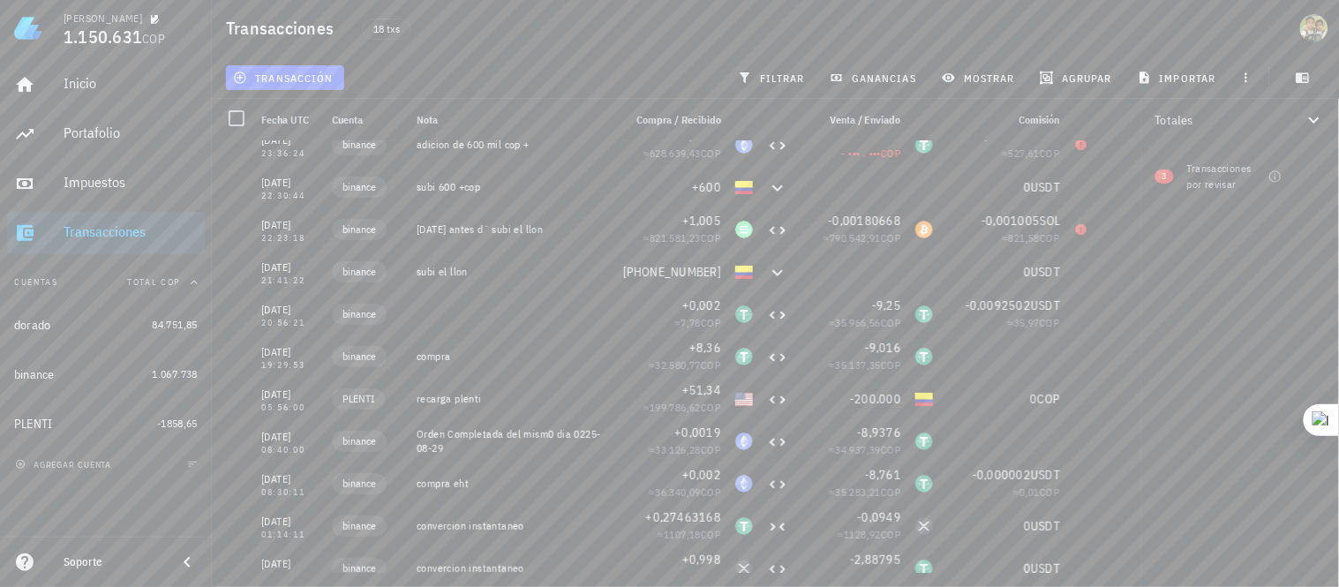
scroll to position [0, 0]
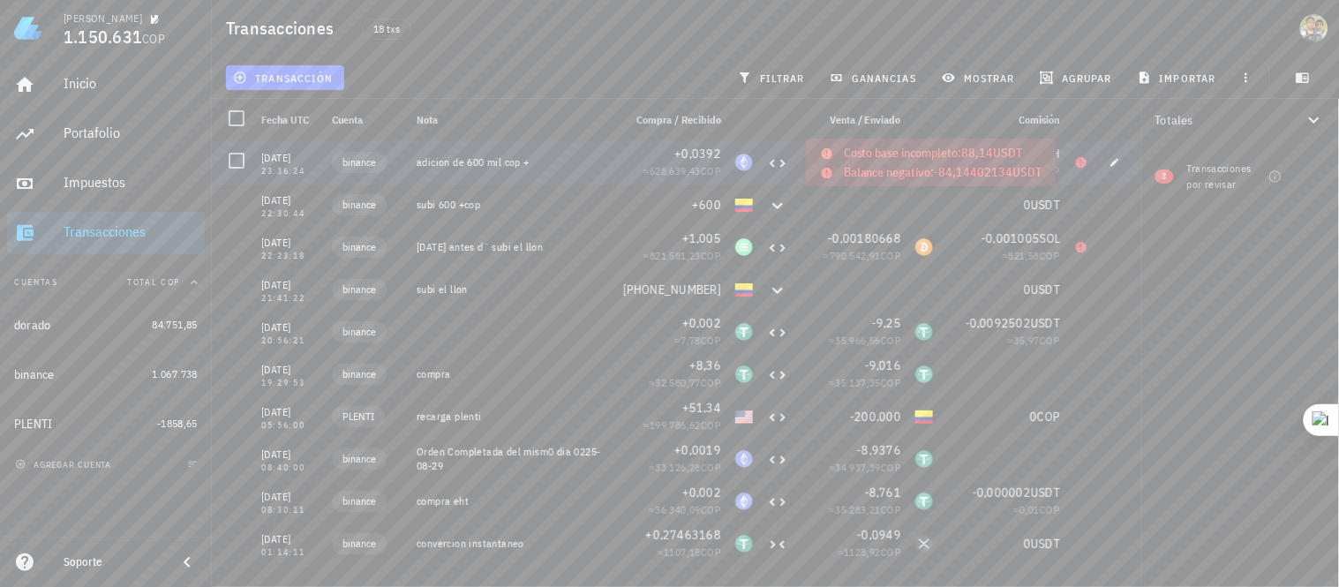
click at [1076, 160] on icon at bounding box center [1081, 162] width 11 height 11
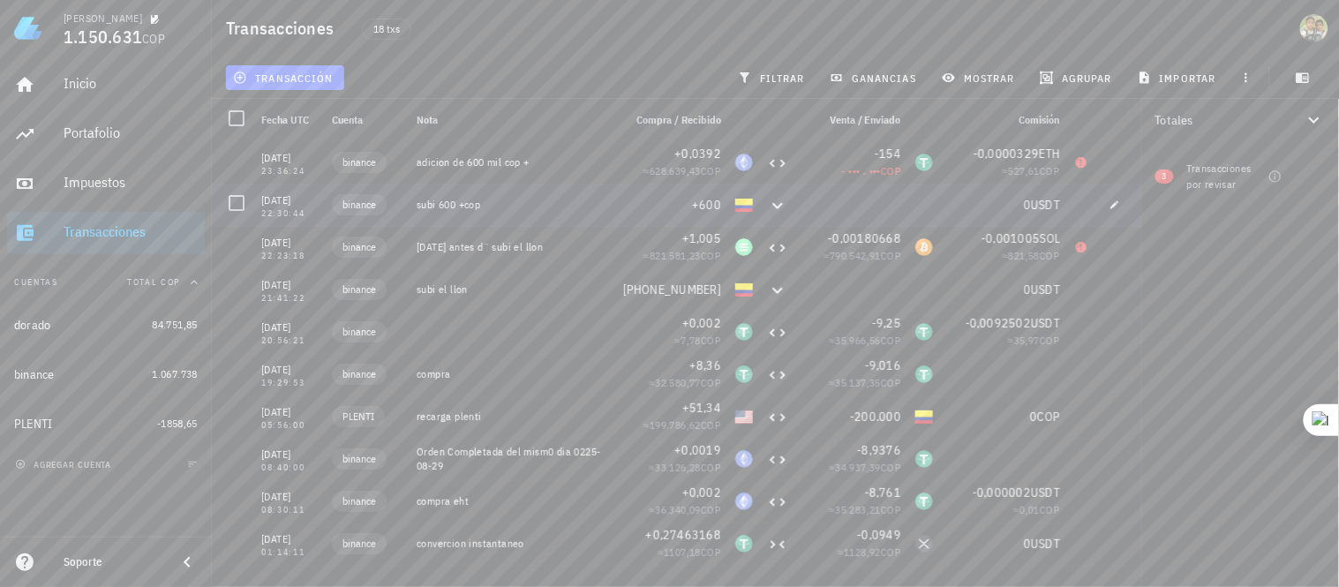
click at [552, 207] on div "subi 600 +cop" at bounding box center [513, 205] width 192 height 14
click at [399, 217] on div "binance" at bounding box center [367, 205] width 85 height 42
click at [1110, 208] on icon "button" at bounding box center [1115, 204] width 11 height 11
type input "[DATE]"
type input "22:30:44"
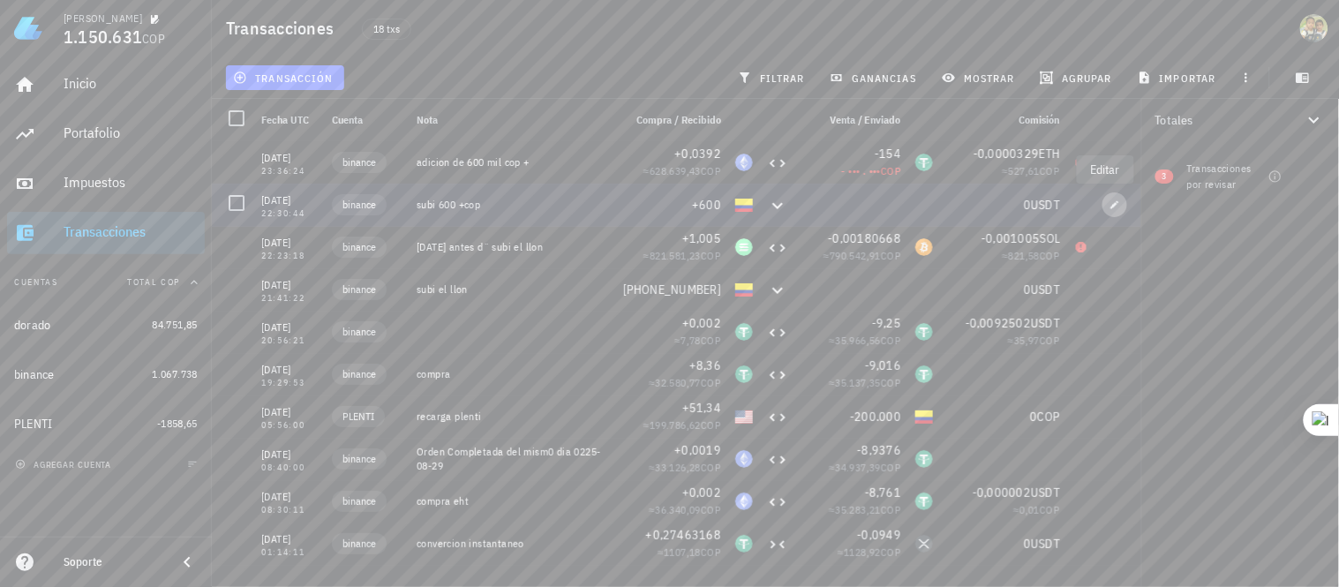
type textarea "subi 600 +cop"
type input "600"
type input "COP"
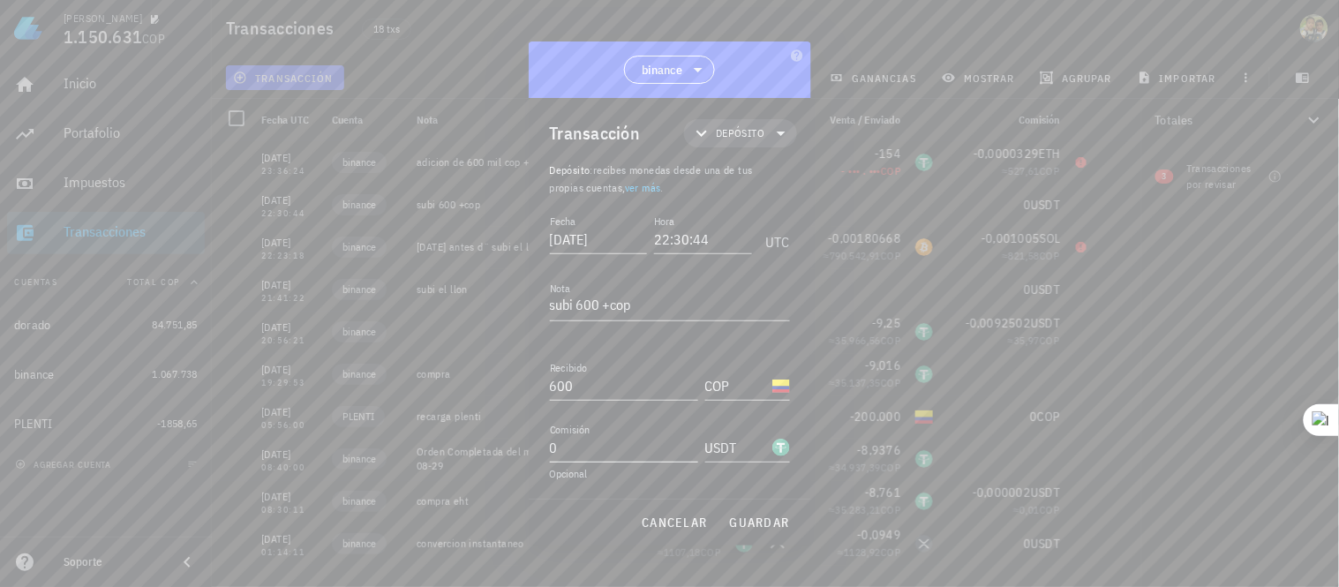
click at [593, 455] on input "0" at bounding box center [624, 447] width 148 height 28
click at [583, 381] on input "600" at bounding box center [624, 386] width 148 height 28
click at [764, 527] on span "guardar" at bounding box center [759, 523] width 61 height 16
type input "600"
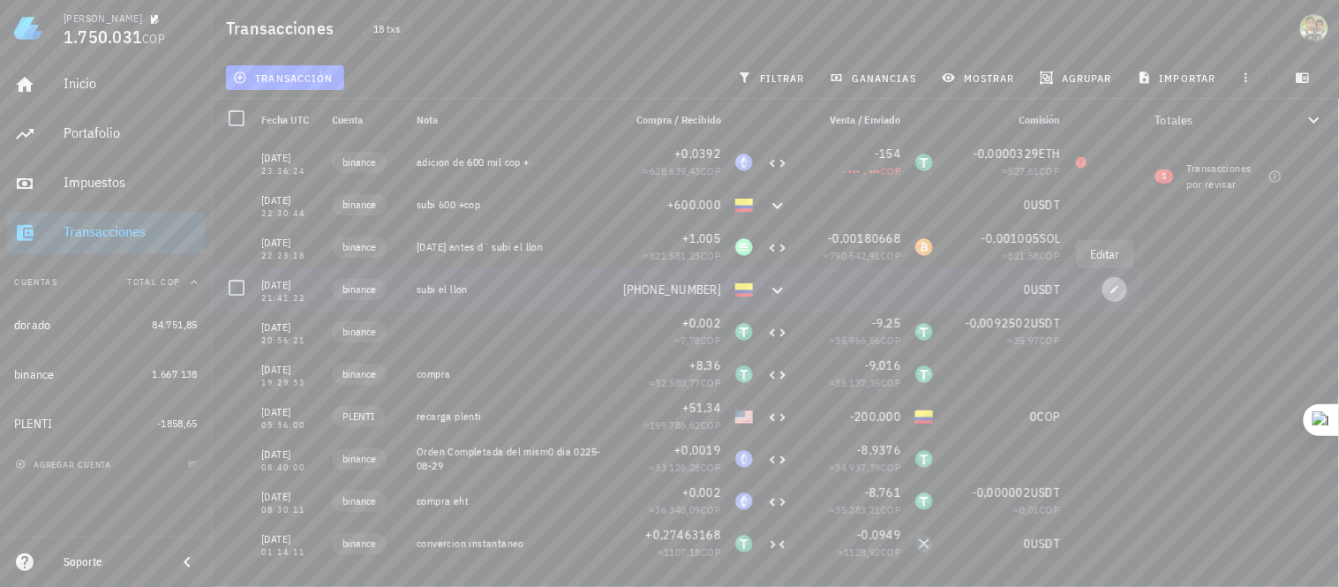
click at [1105, 296] on button "button" at bounding box center [1114, 289] width 25 height 25
type input "21:41:22"
type textarea "subi el llon"
type input "1.000.000"
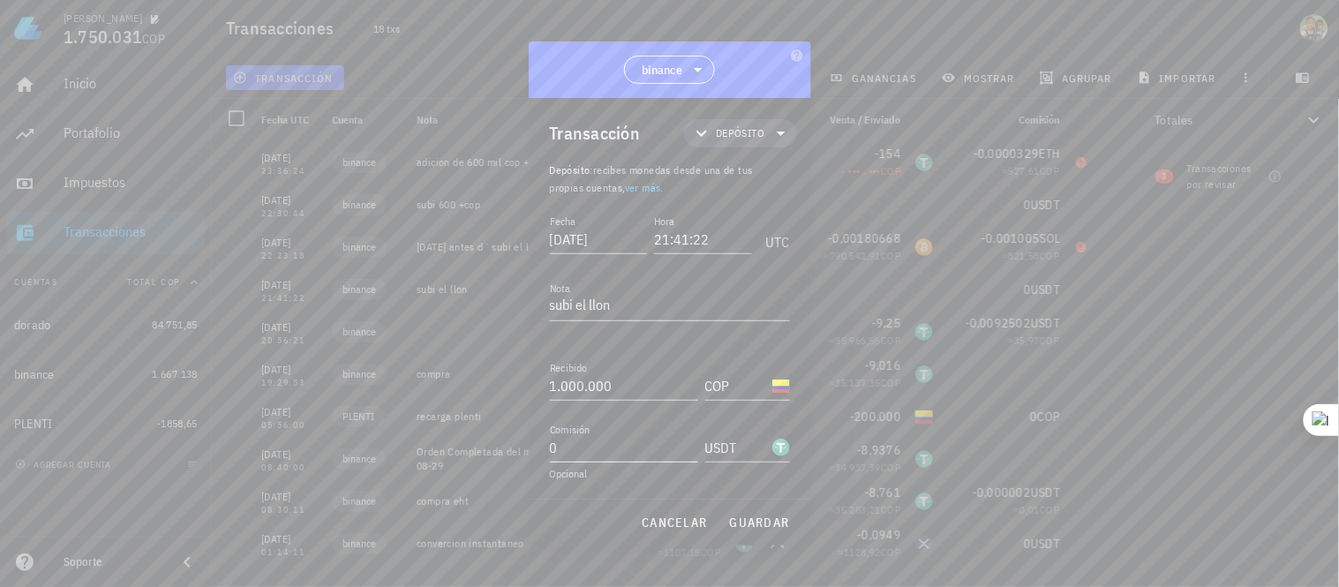
click at [577, 452] on input "0" at bounding box center [624, 447] width 148 height 28
click at [765, 519] on span "guardar" at bounding box center [759, 523] width 61 height 16
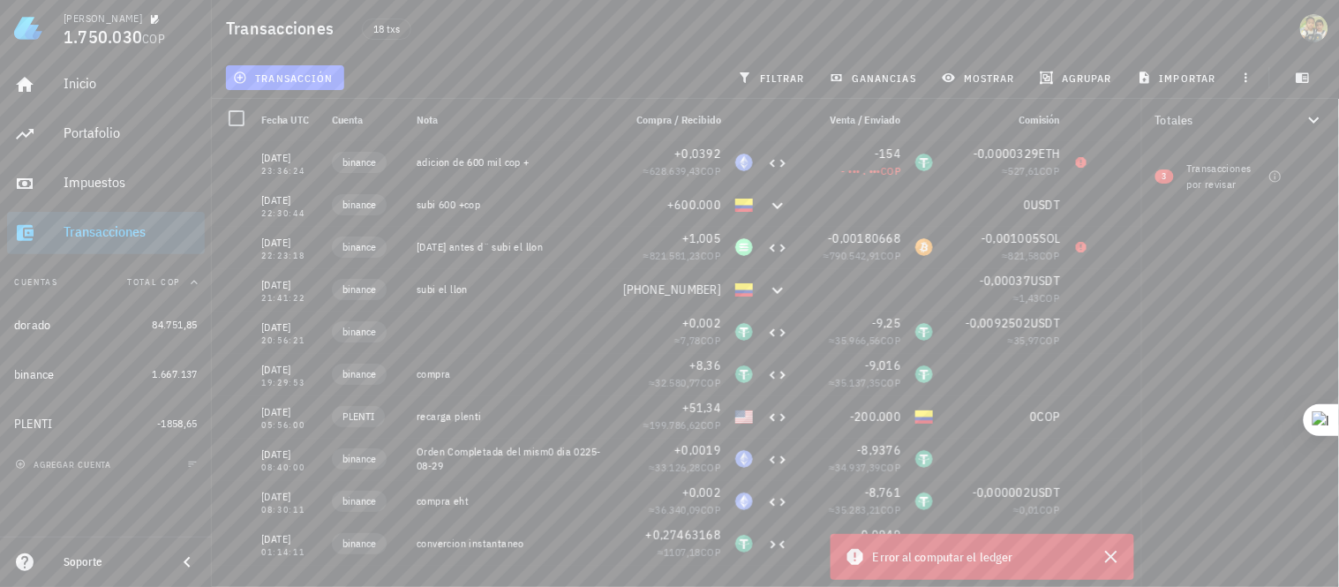
click at [959, 563] on span "Error al computar el ledger" at bounding box center [943, 556] width 140 height 19
click at [854, 556] on icon at bounding box center [855, 556] width 21 height 21
click at [938, 559] on span "Error al computar el ledger" at bounding box center [943, 556] width 140 height 19
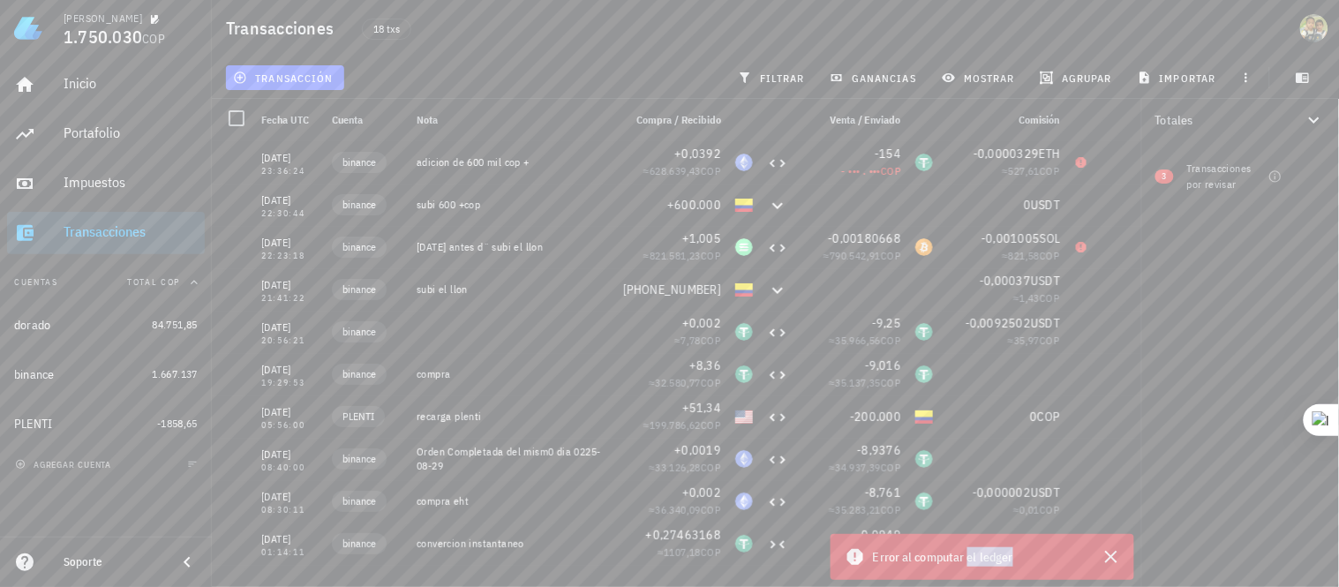
click at [938, 559] on span "Error al computar el ledger" at bounding box center [943, 556] width 140 height 19
click at [1111, 290] on icon "button" at bounding box center [1115, 289] width 8 height 8
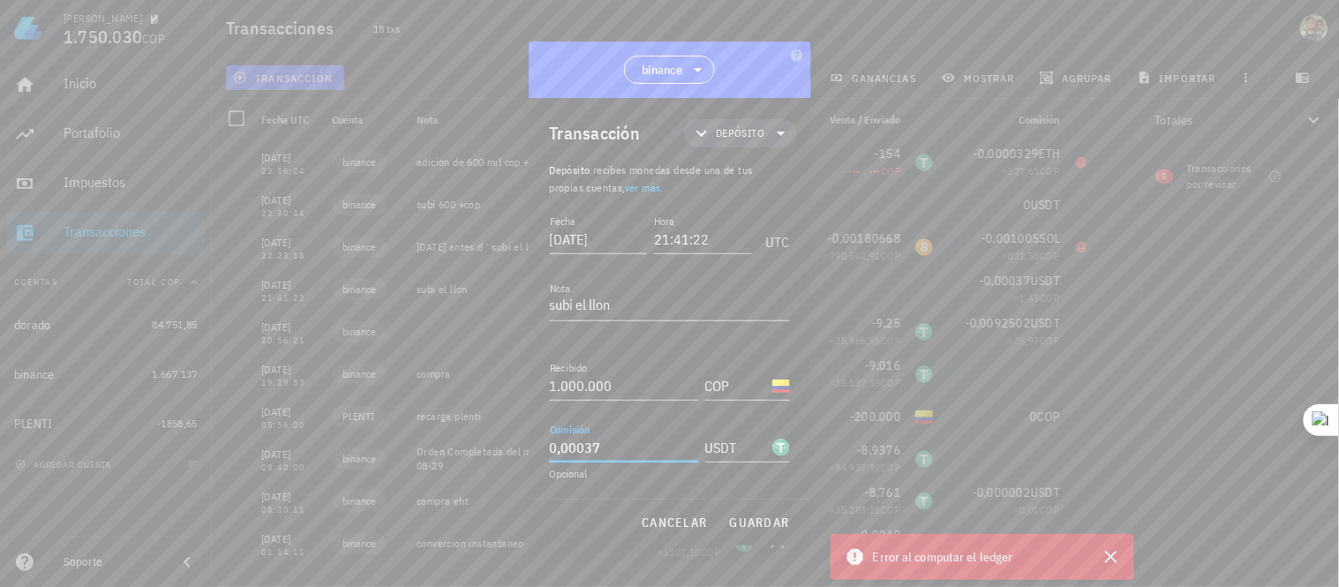
click at [613, 446] on input "0,00037" at bounding box center [624, 447] width 148 height 28
click at [761, 526] on span "guardar" at bounding box center [759, 523] width 61 height 16
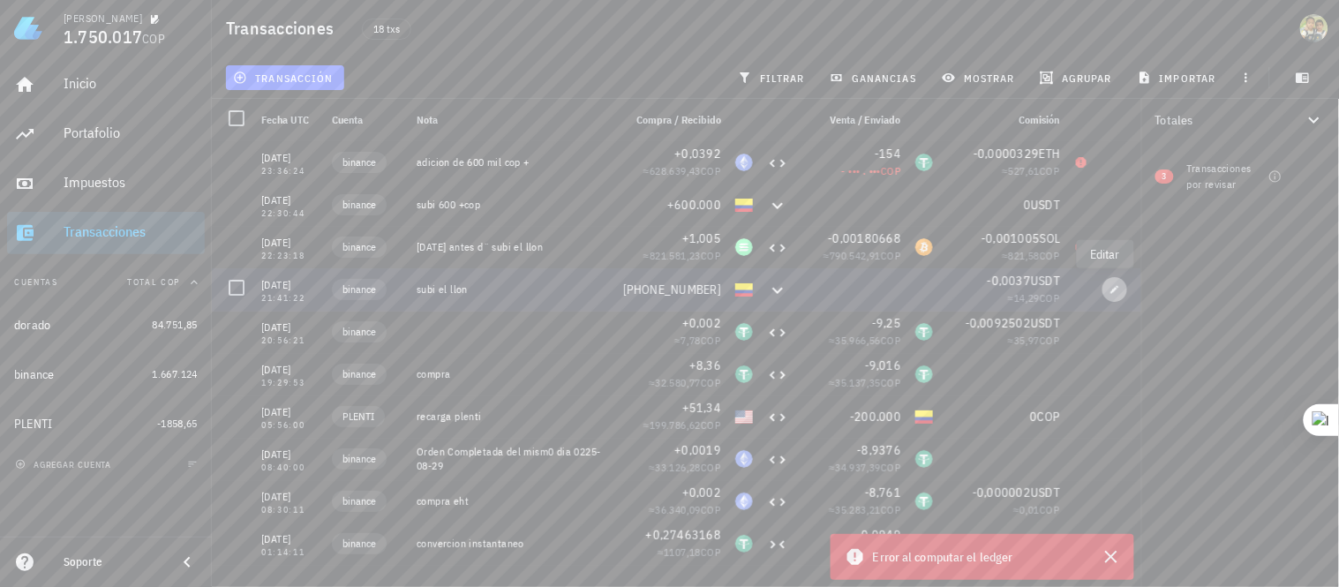
click at [1102, 289] on span "button" at bounding box center [1114, 289] width 25 height 11
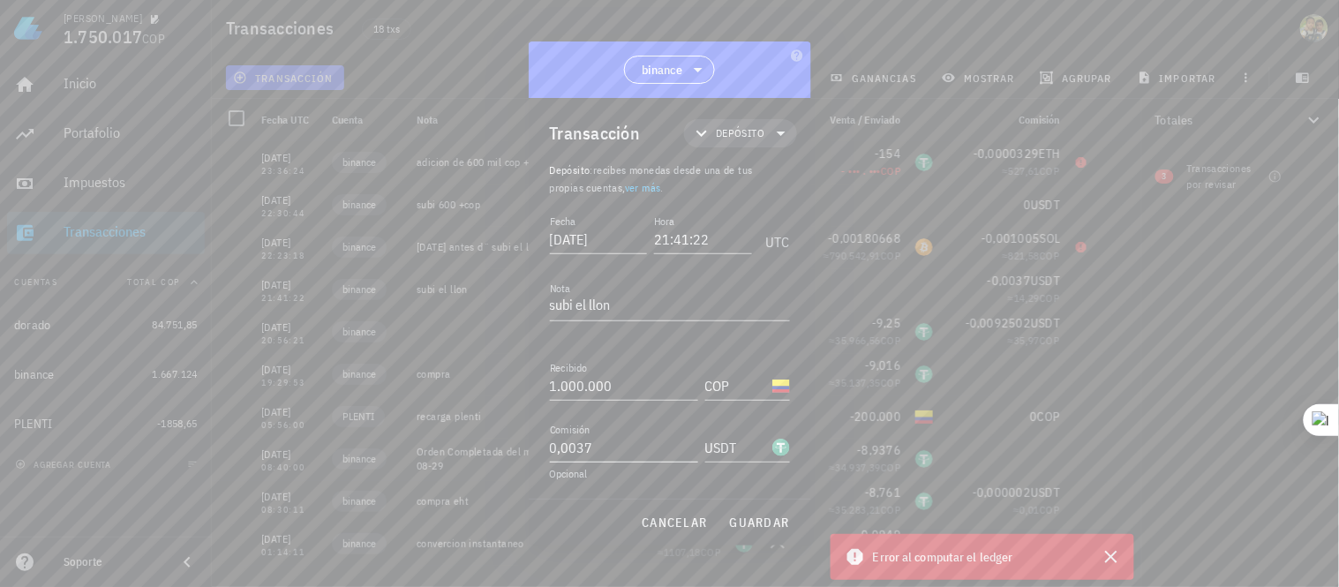
click at [597, 448] on input "0,0037" at bounding box center [624, 447] width 148 height 28
type input "0"
click at [743, 518] on div "cancelar guardar" at bounding box center [670, 523] width 282 height 46
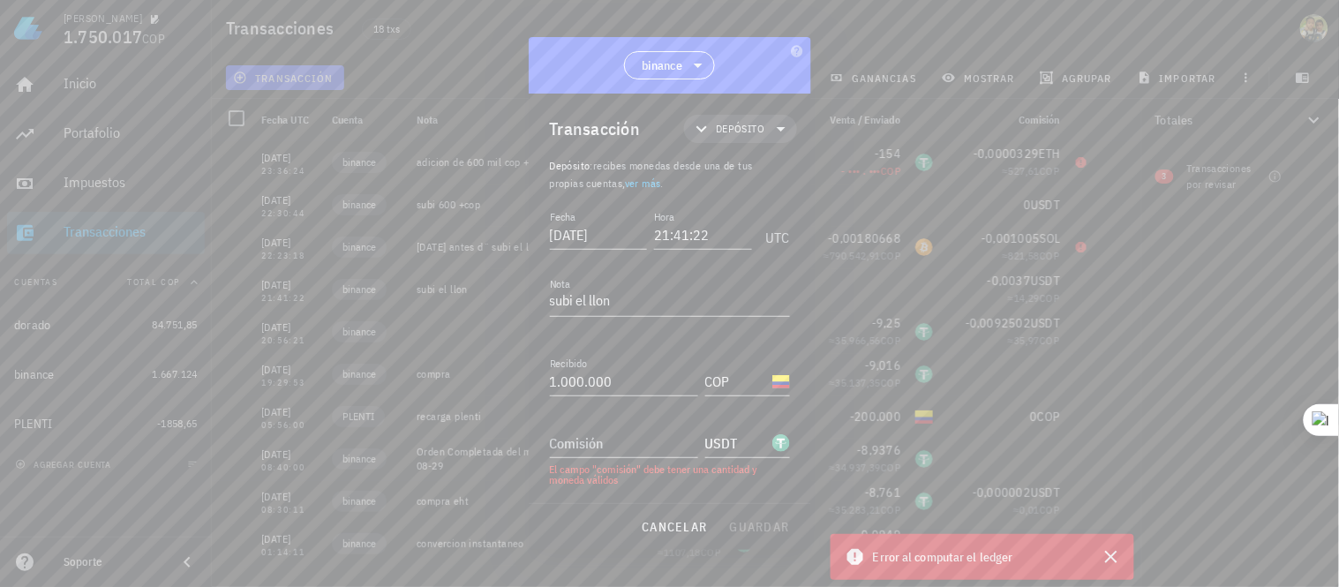
click at [748, 526] on div "cancelar guardar" at bounding box center [670, 527] width 282 height 46
click at [638, 443] on input "Comisión" at bounding box center [624, 443] width 148 height 28
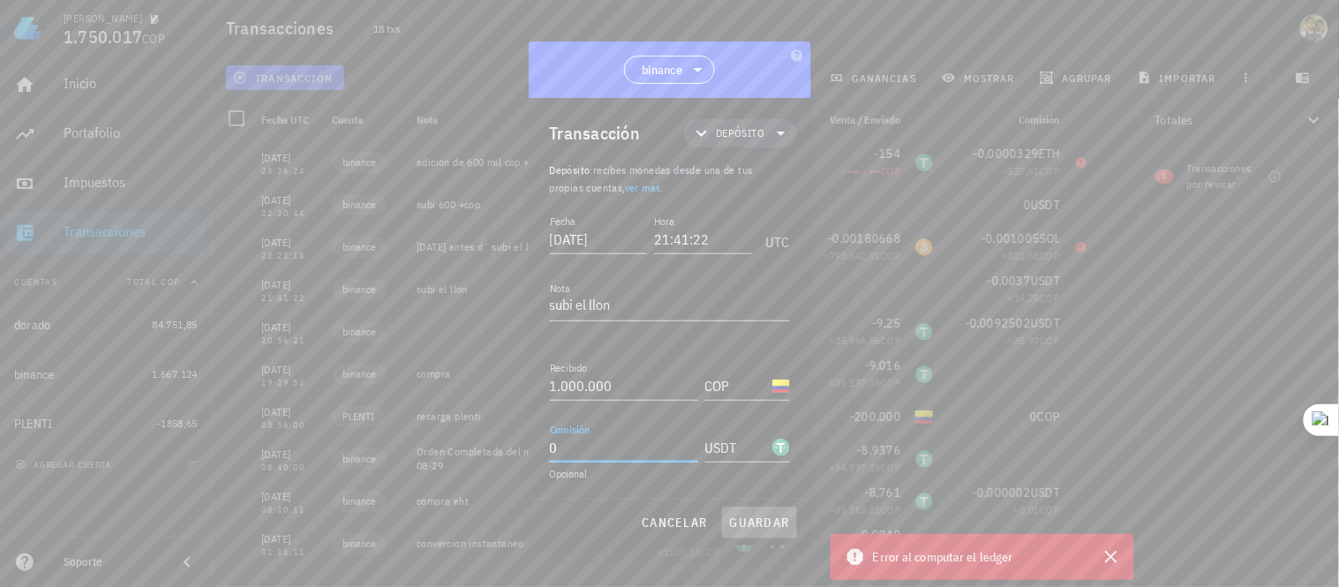
click at [762, 516] on span "guardar" at bounding box center [759, 523] width 61 height 16
type input "0,0037"
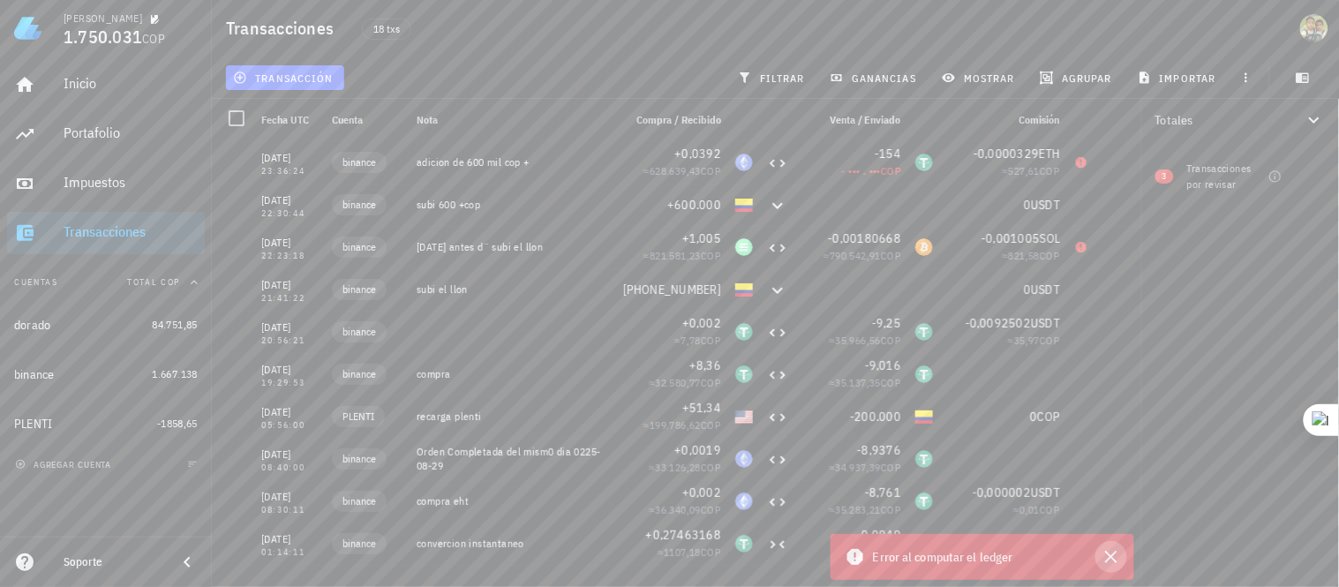
click at [1113, 552] on icon "button" at bounding box center [1111, 556] width 21 height 21
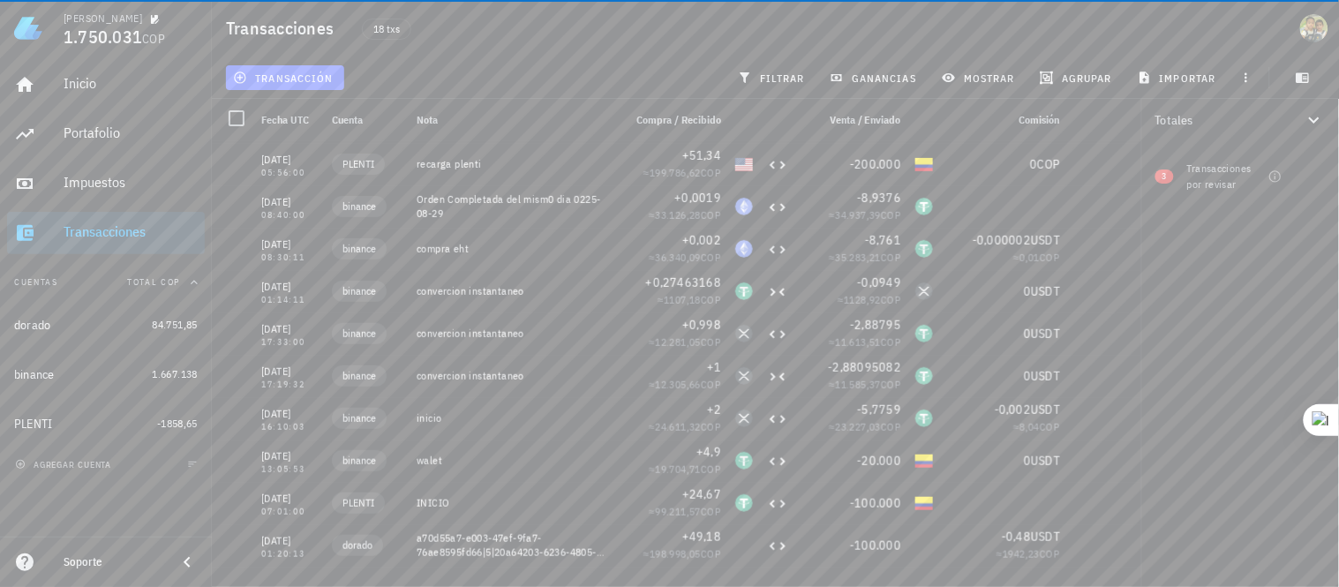
scroll to position [330, 0]
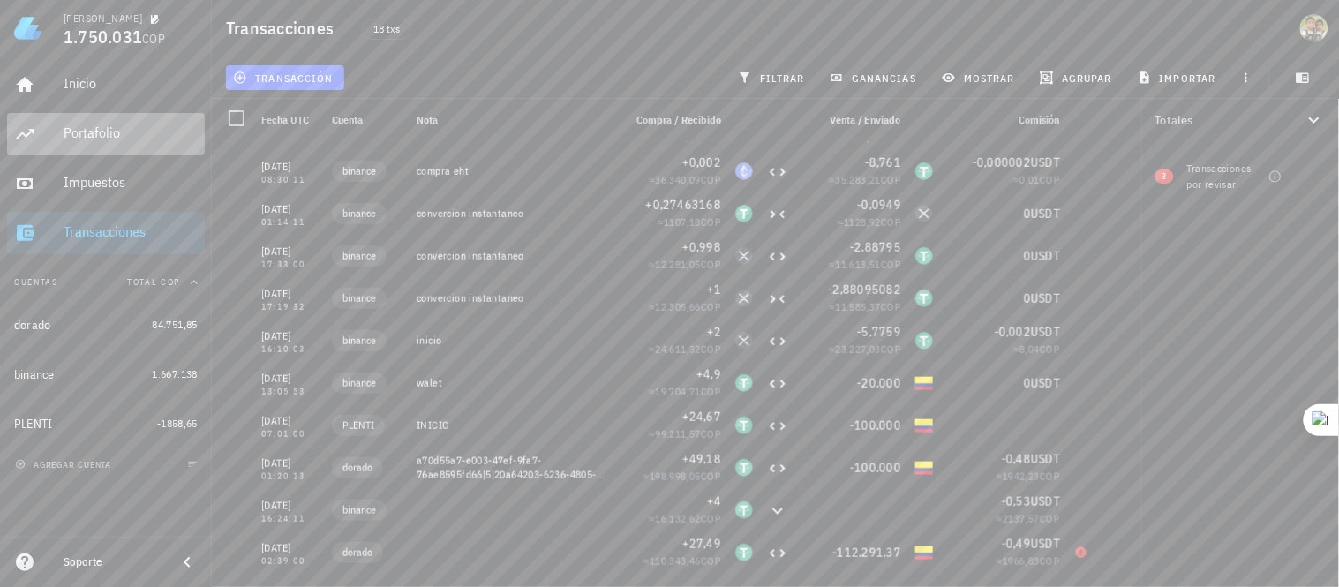
click at [29, 129] on icon at bounding box center [25, 134] width 18 height 11
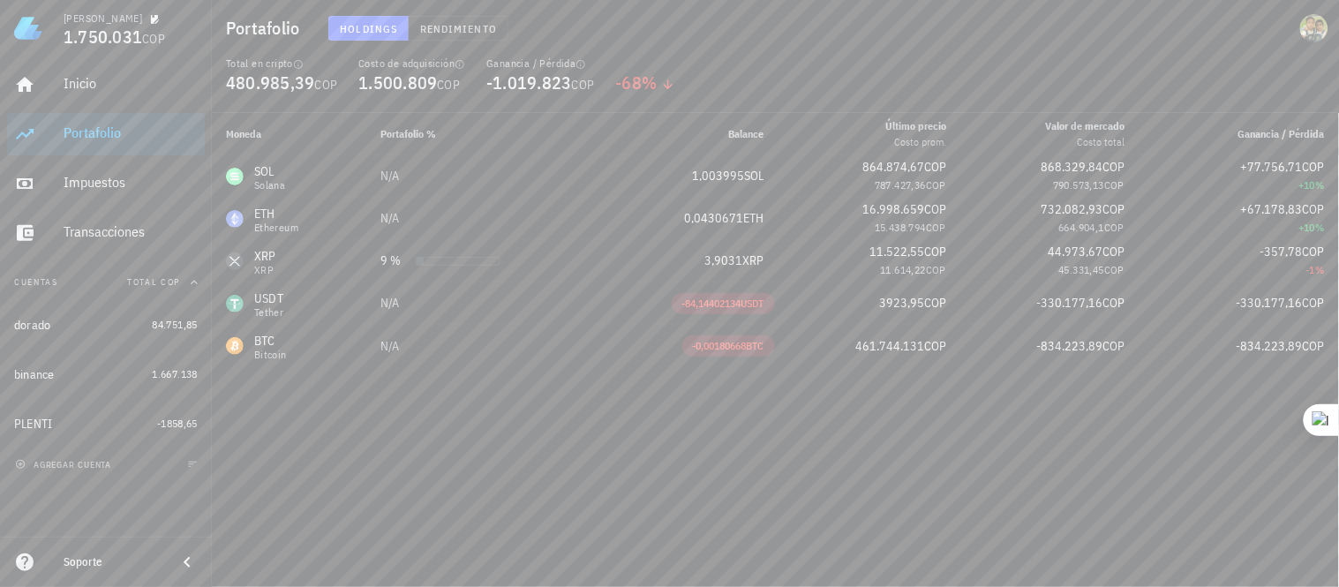
click at [262, 28] on h1 "Portafolio" at bounding box center [266, 28] width 81 height 28
click at [72, 82] on div "Inicio" at bounding box center [131, 83] width 134 height 17
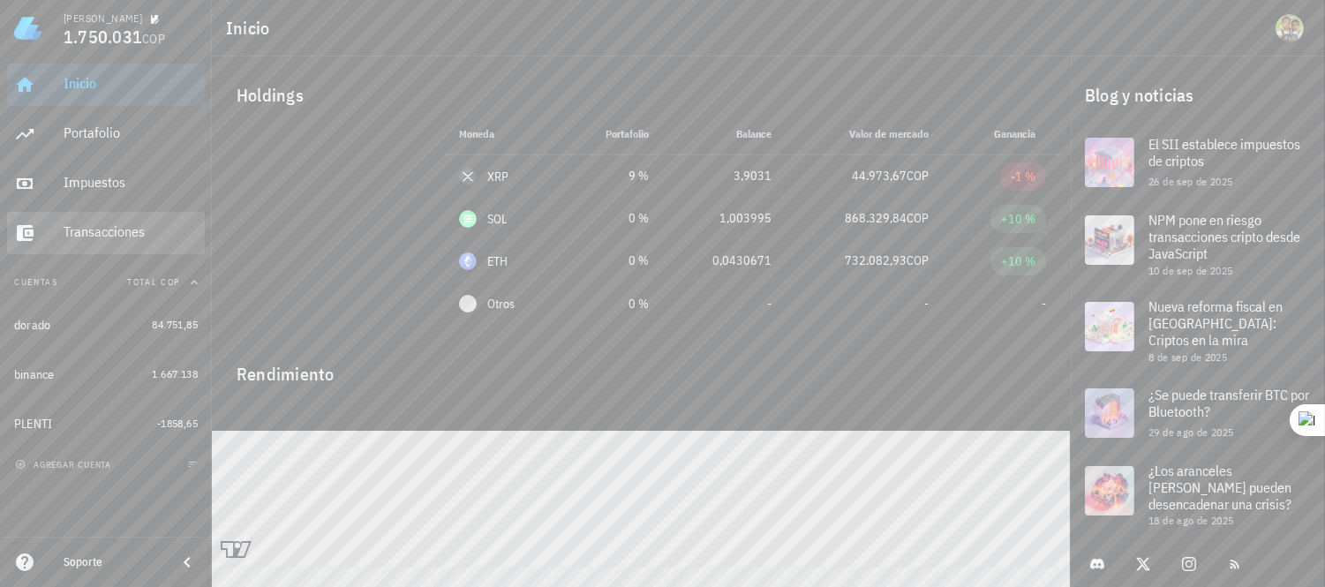
click at [117, 228] on div "Transacciones" at bounding box center [131, 231] width 134 height 17
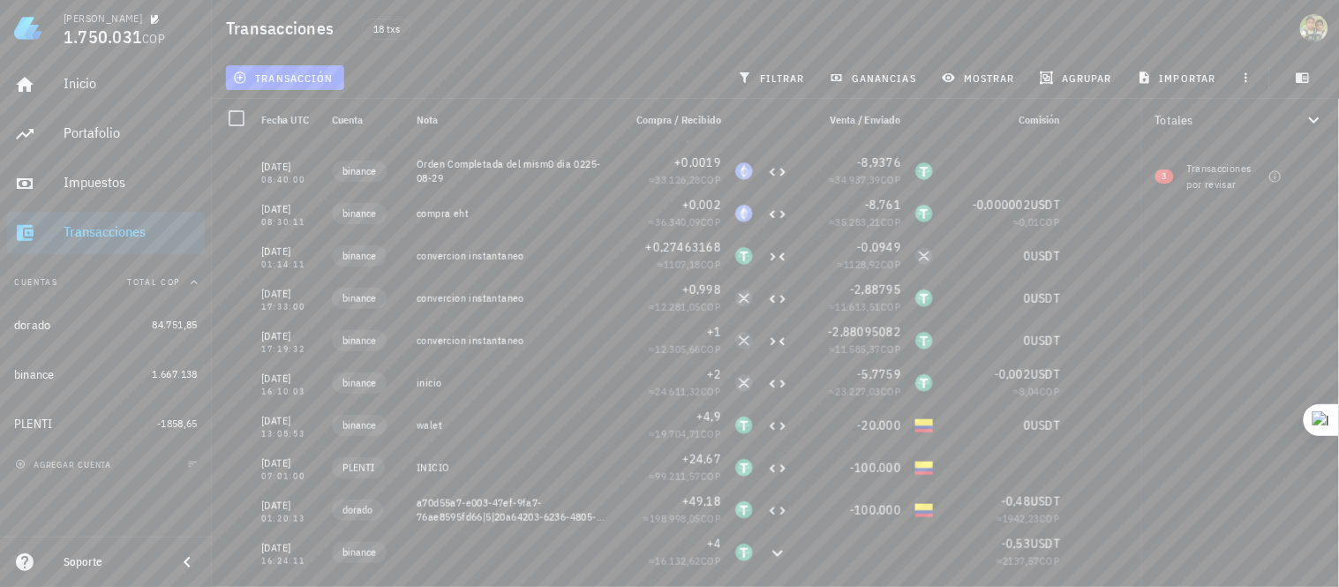
scroll to position [298, 0]
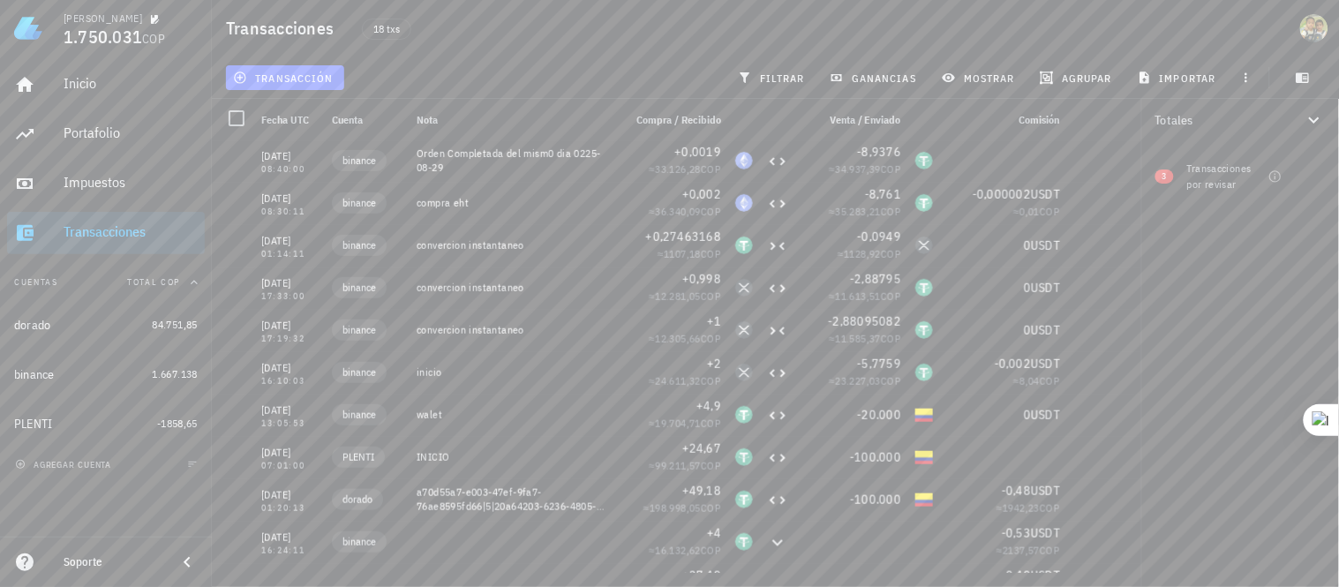
click at [1141, 389] on div at bounding box center [1141, 343] width 1 height 488
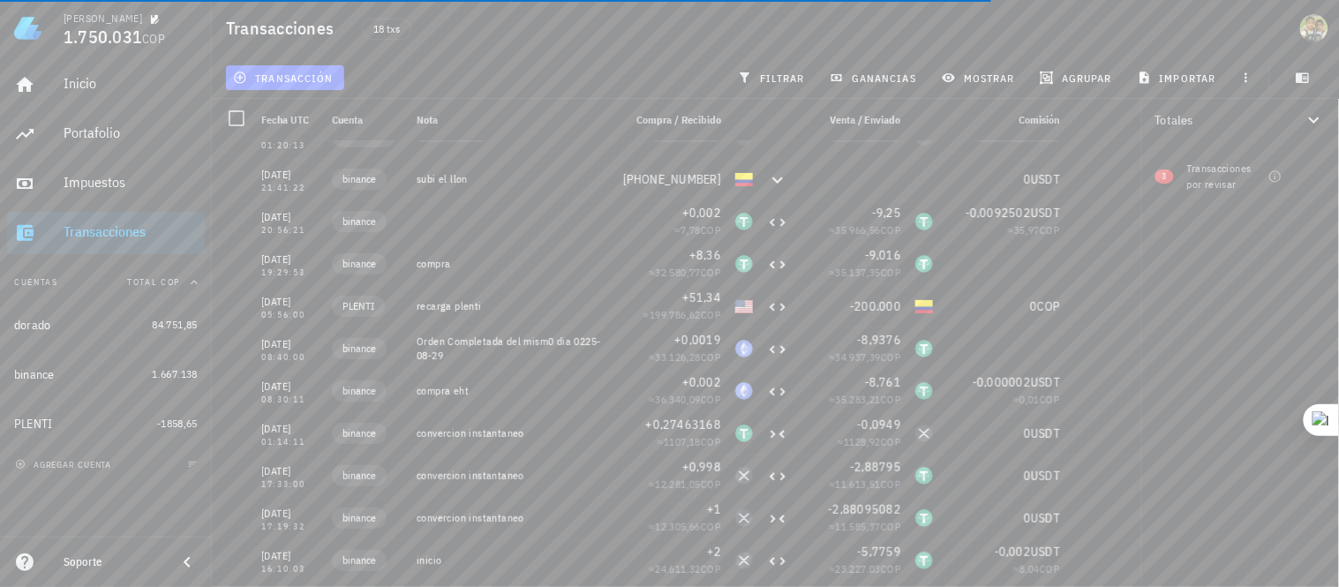
scroll to position [0, 0]
